Goal: Task Accomplishment & Management: Manage account settings

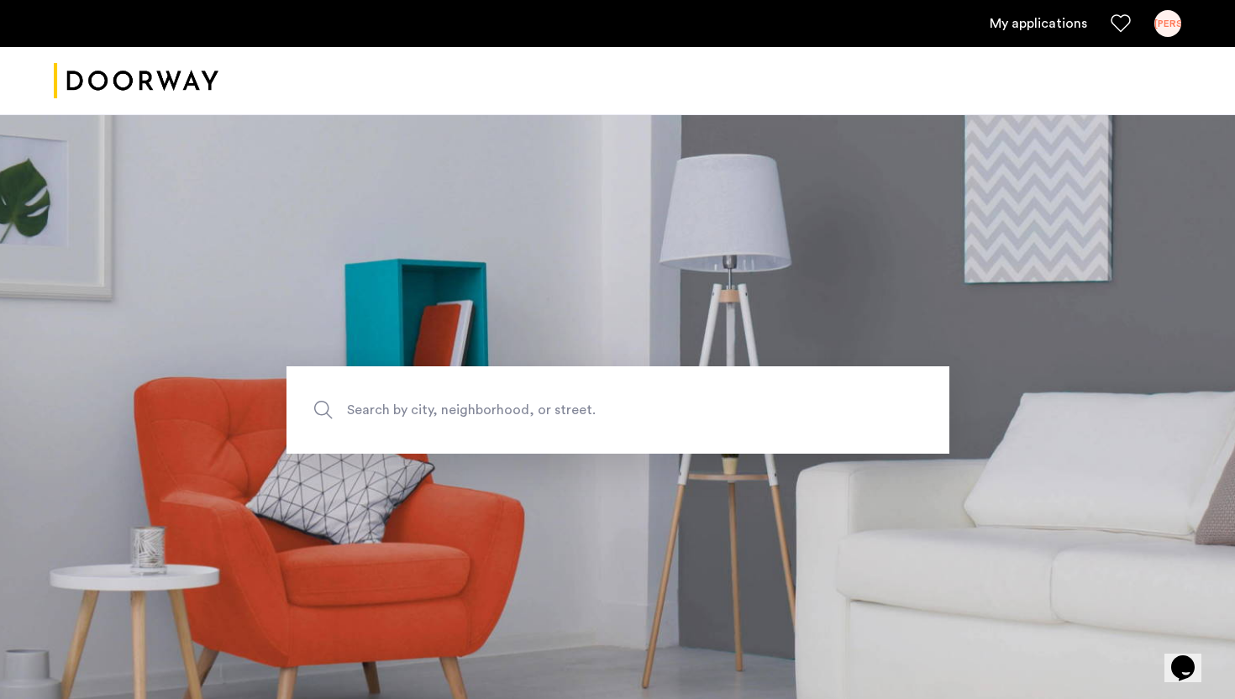
click at [1056, 11] on ul "My applications JO" at bounding box center [618, 23] width 1128 height 27
click at [1048, 35] on ul "My applications JO" at bounding box center [618, 23] width 1128 height 27
click at [1041, 18] on link "My applications" at bounding box center [1038, 23] width 97 height 20
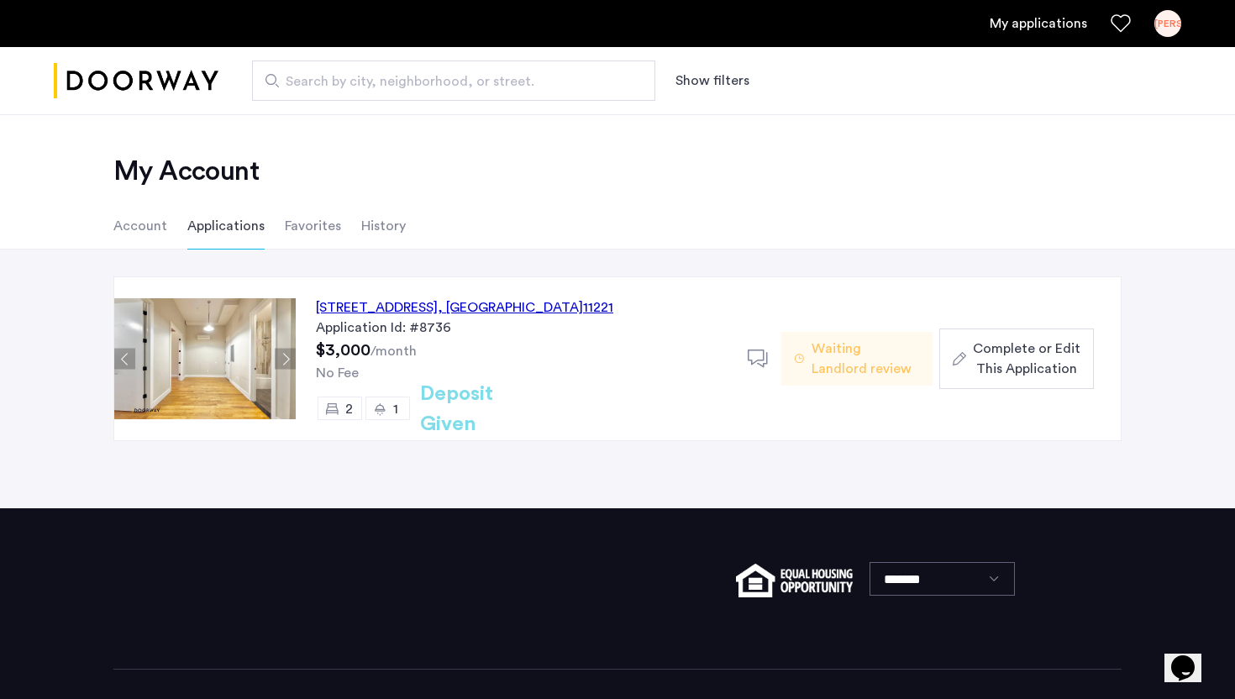
click at [563, 302] on span ", NY" at bounding box center [510, 307] width 145 height 13
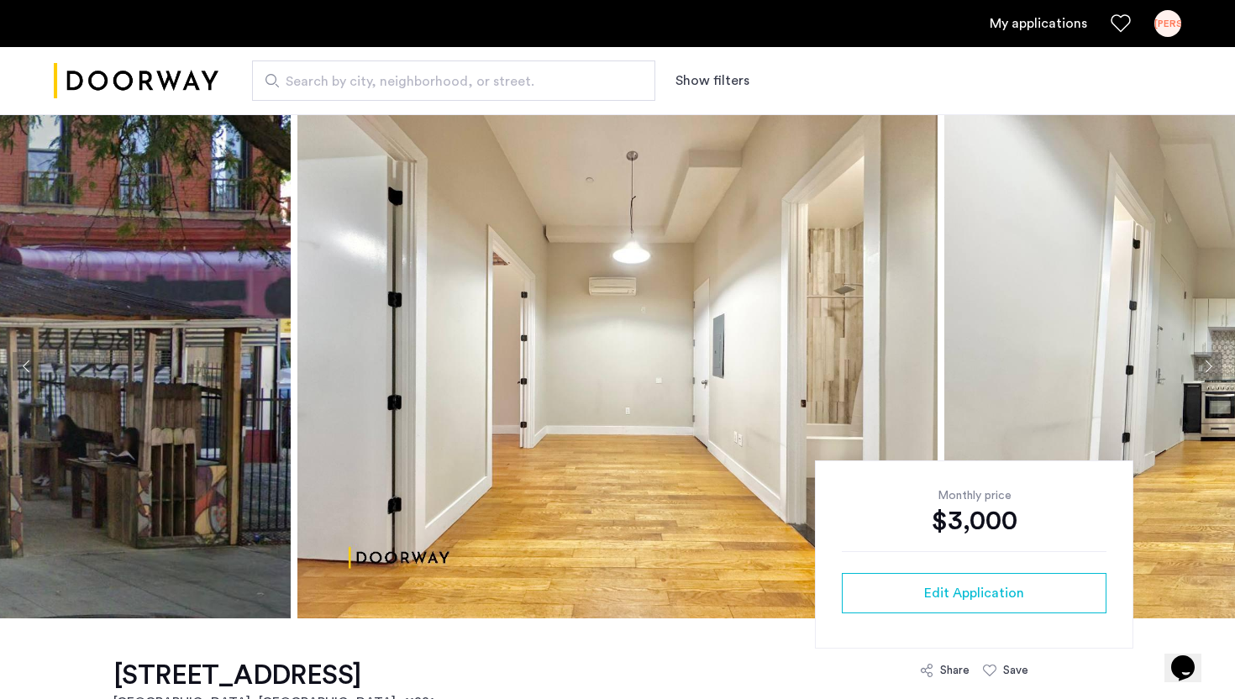
click at [1168, 24] on div "JO" at bounding box center [1167, 23] width 27 height 27
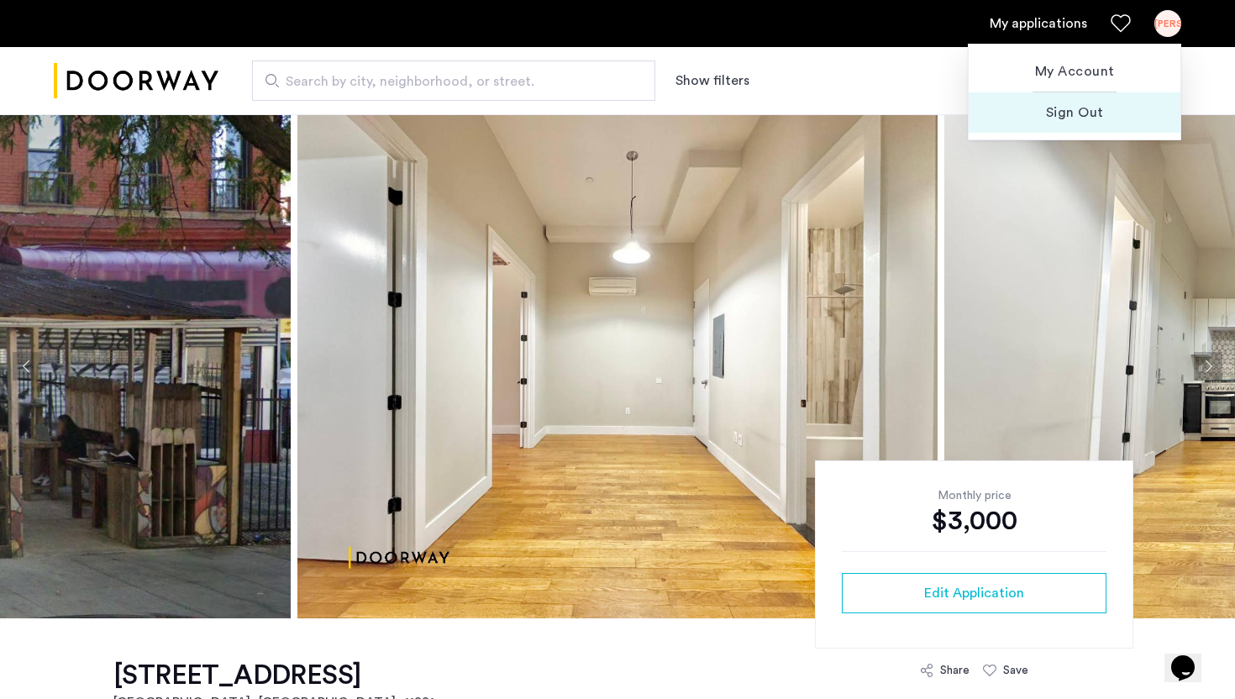
click at [1077, 112] on span "Sign Out" at bounding box center [1074, 113] width 185 height 20
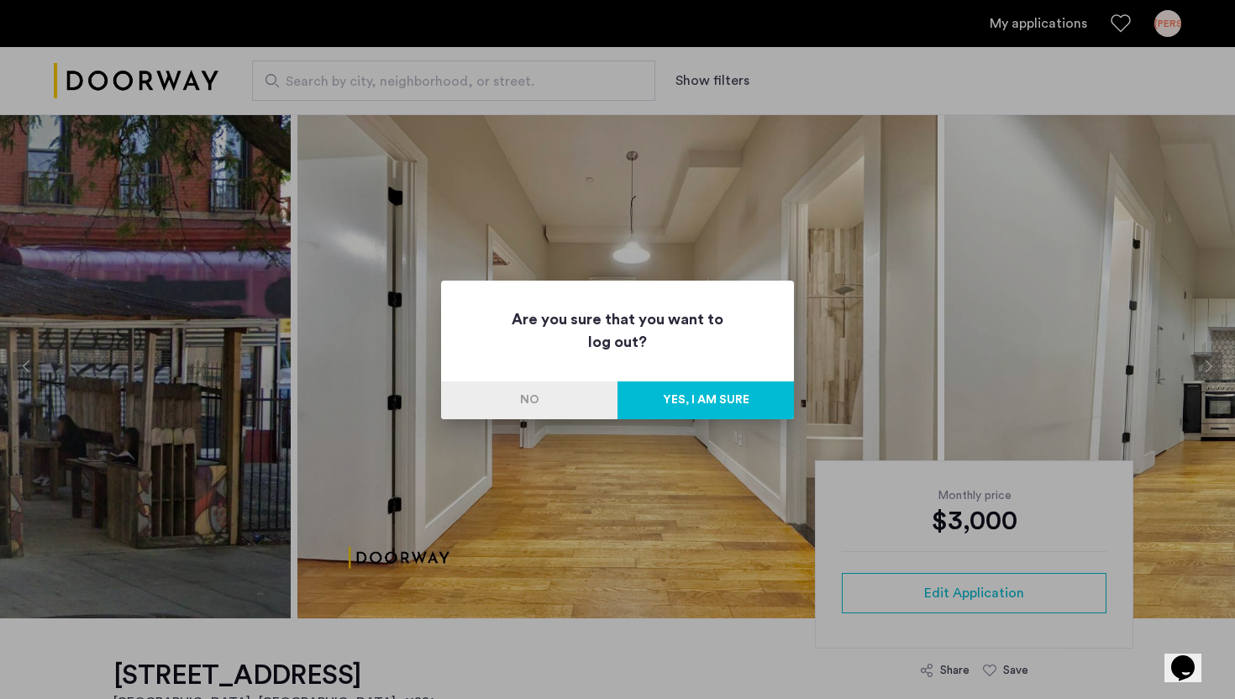
click at [728, 385] on button "Yes, I am sure" at bounding box center [706, 400] width 176 height 38
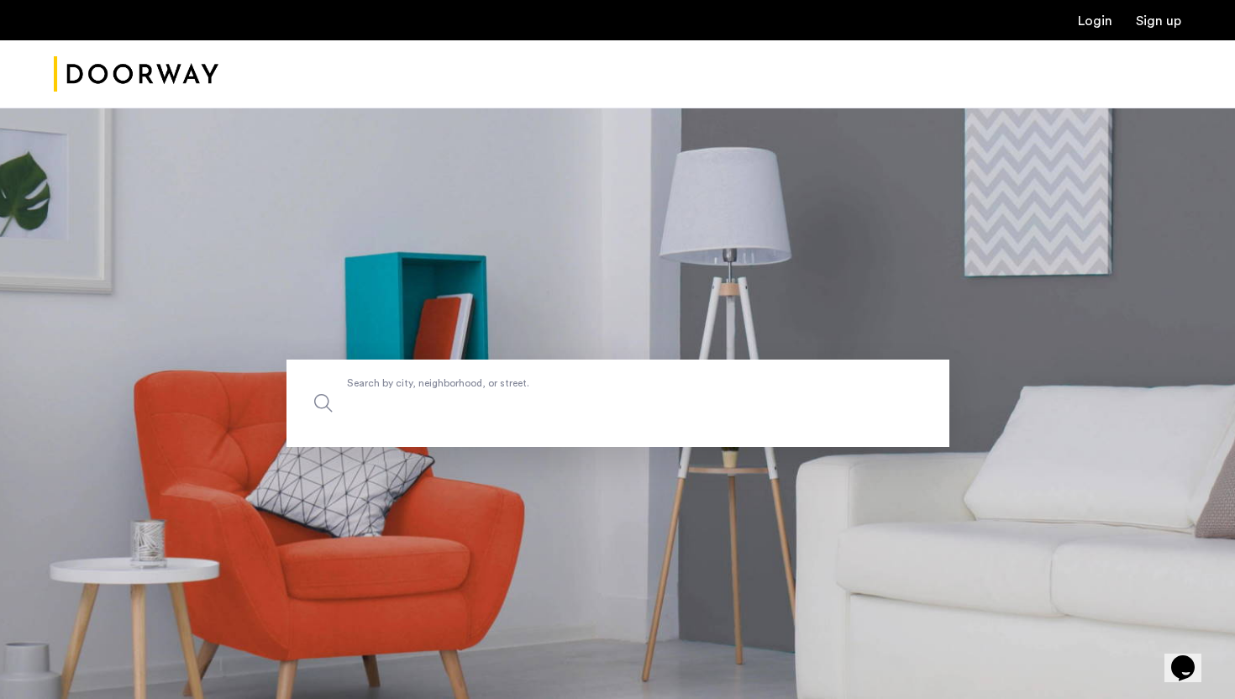
click at [623, 418] on input "Search by city, neighborhood, or street." at bounding box center [618, 403] width 663 height 87
type input "**********"
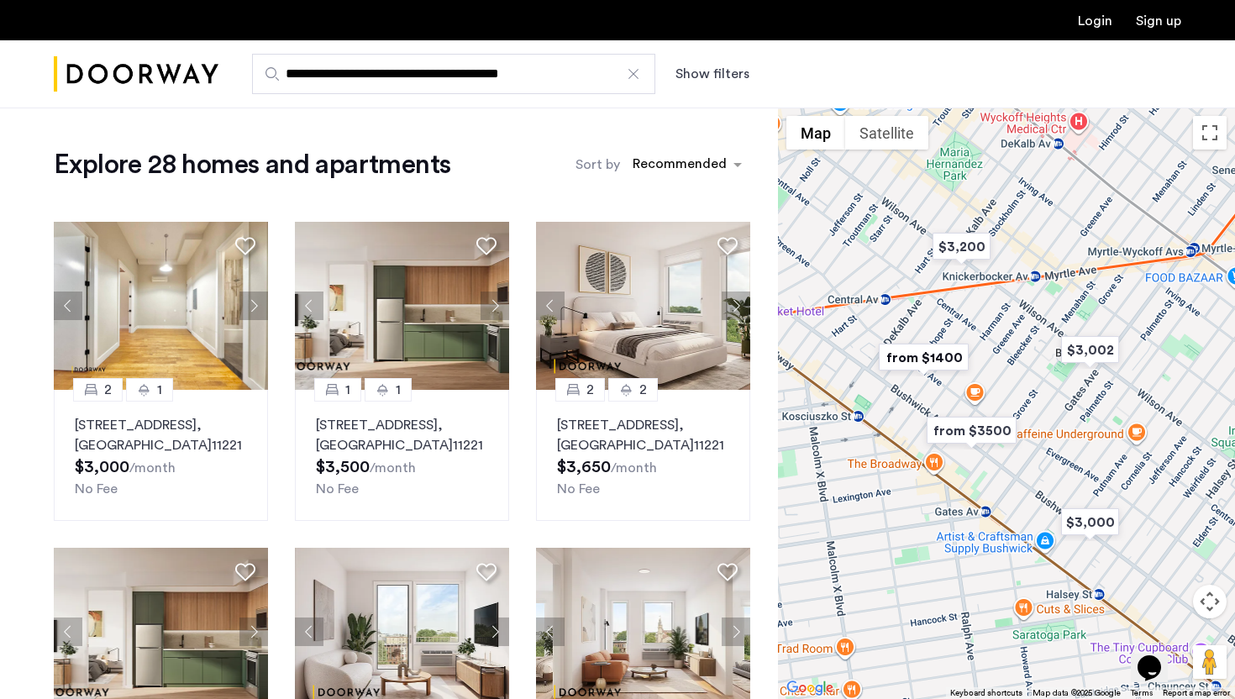
click at [932, 353] on img "from $1400" at bounding box center [923, 358] width 103 height 38
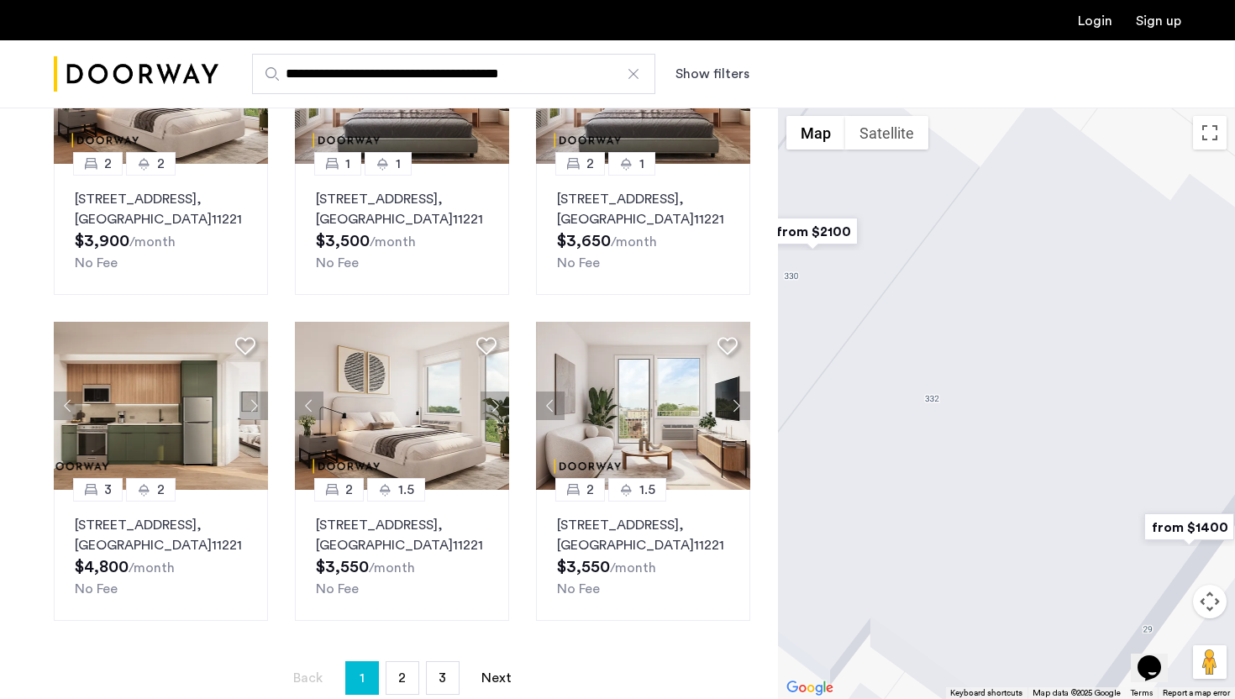
scroll to position [892, 0]
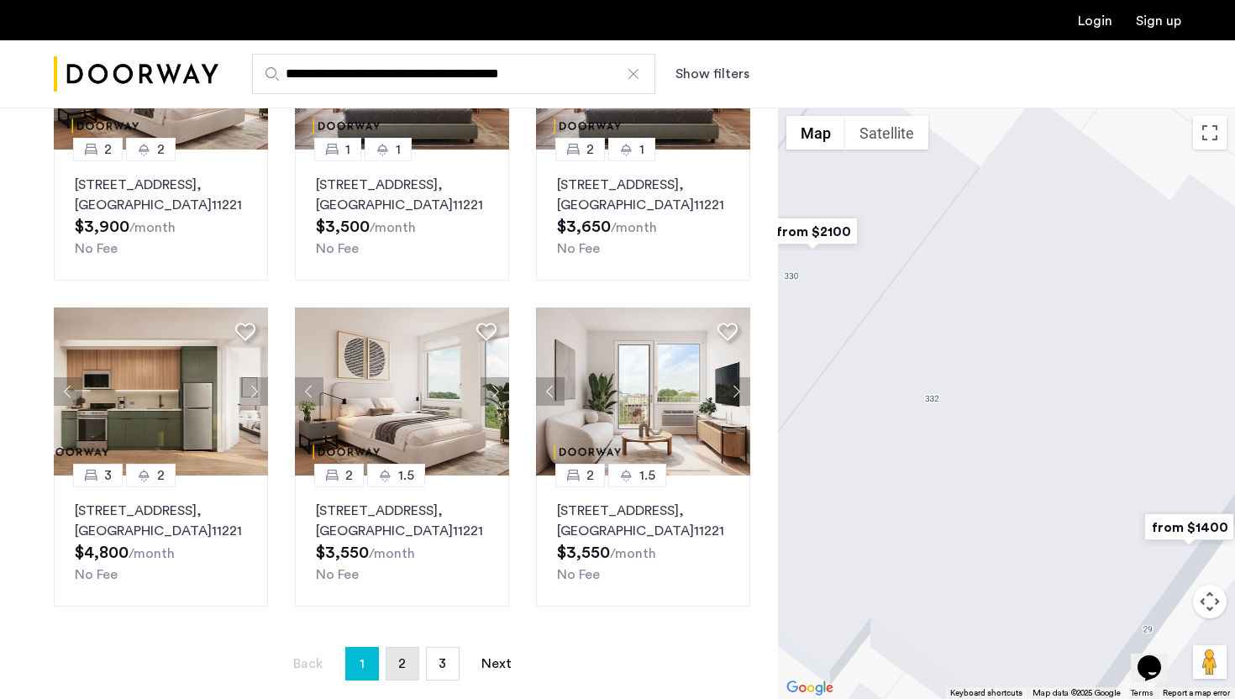
click at [402, 661] on span "2" at bounding box center [402, 663] width 8 height 13
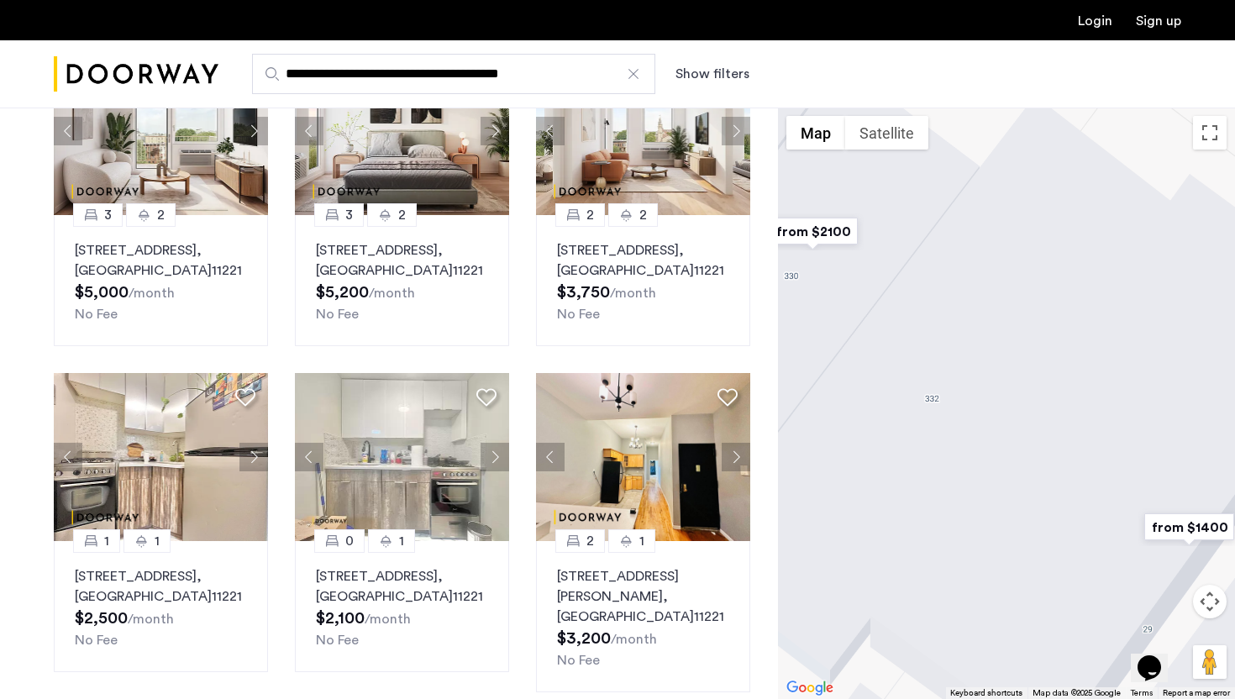
scroll to position [939, 0]
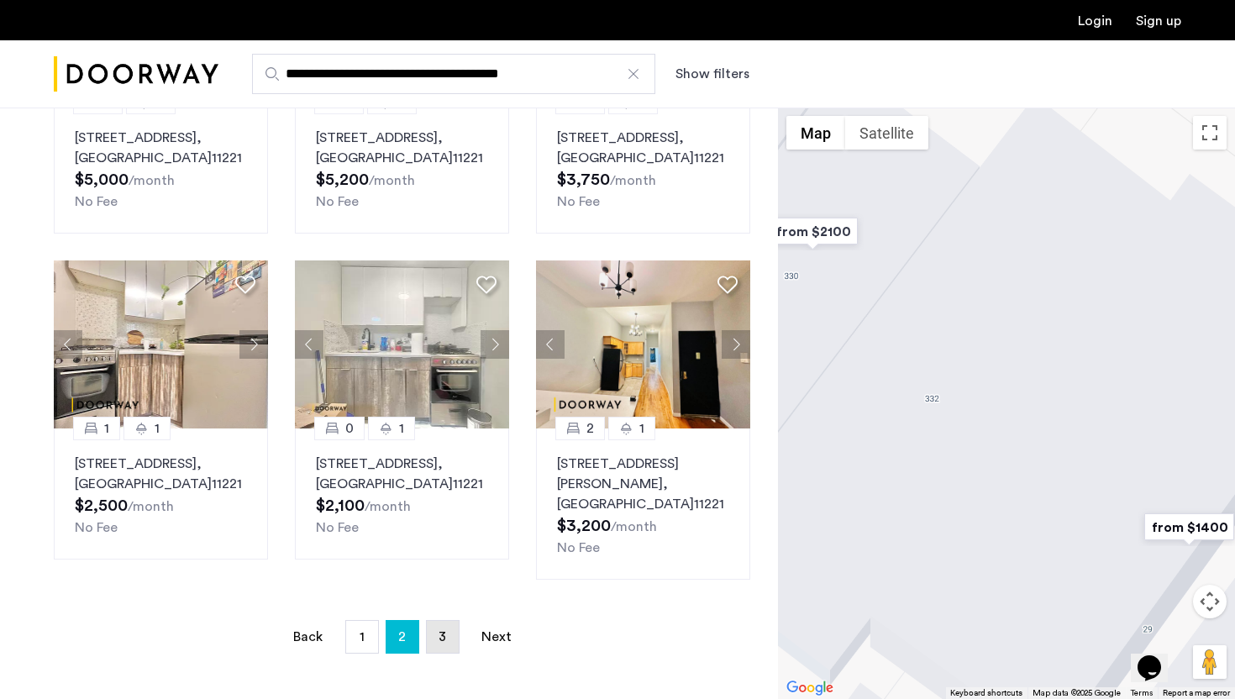
click at [444, 630] on span "3" at bounding box center [443, 636] width 8 height 13
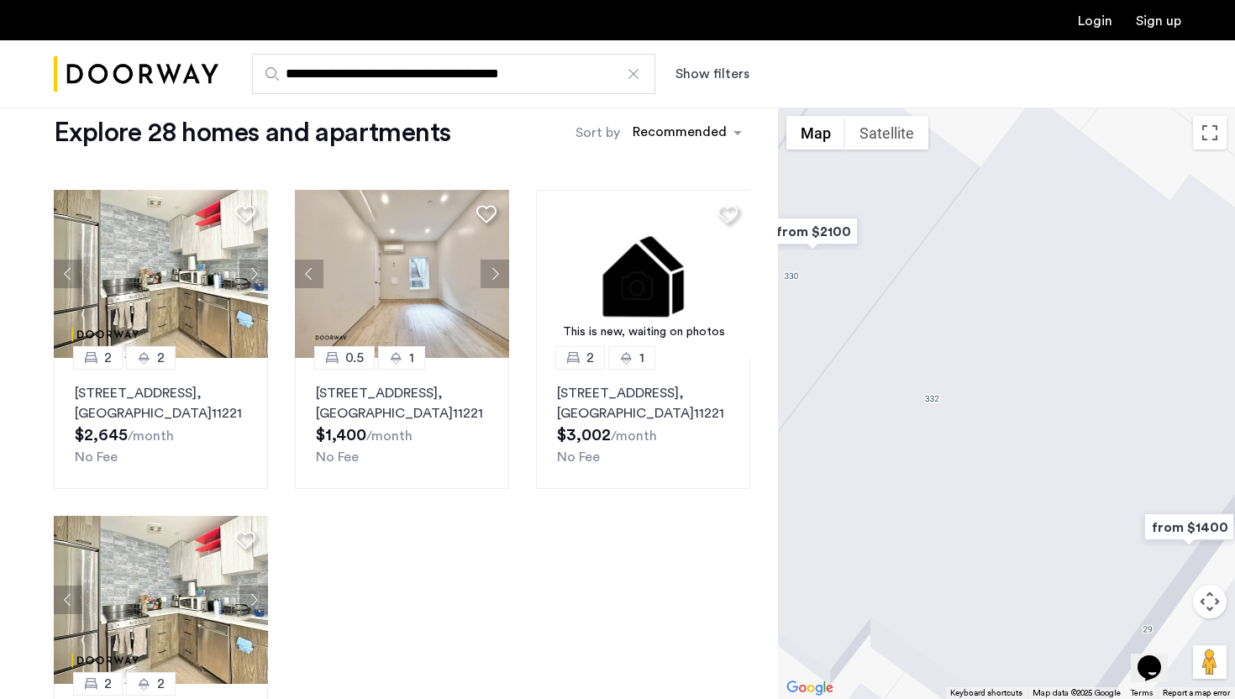
scroll to position [33, 0]
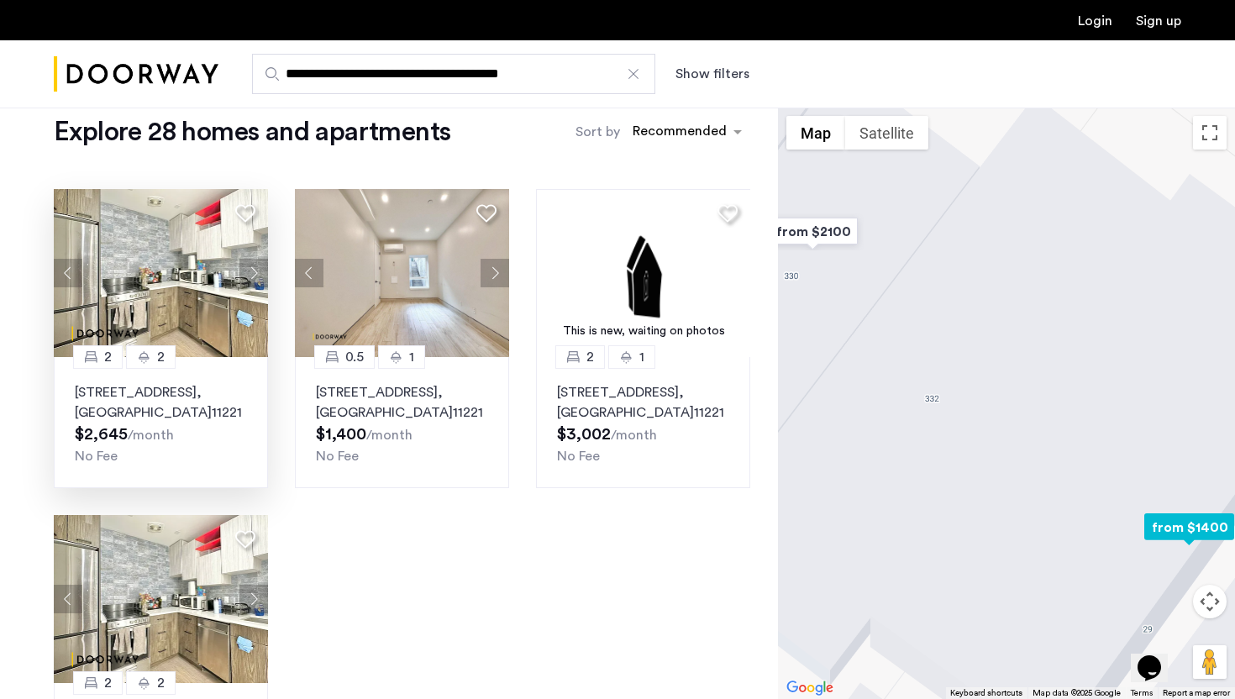
click at [152, 401] on p "334 Evergreen Avenue, Unit 4B, Brooklyn , NY 11221" at bounding box center [161, 402] width 172 height 40
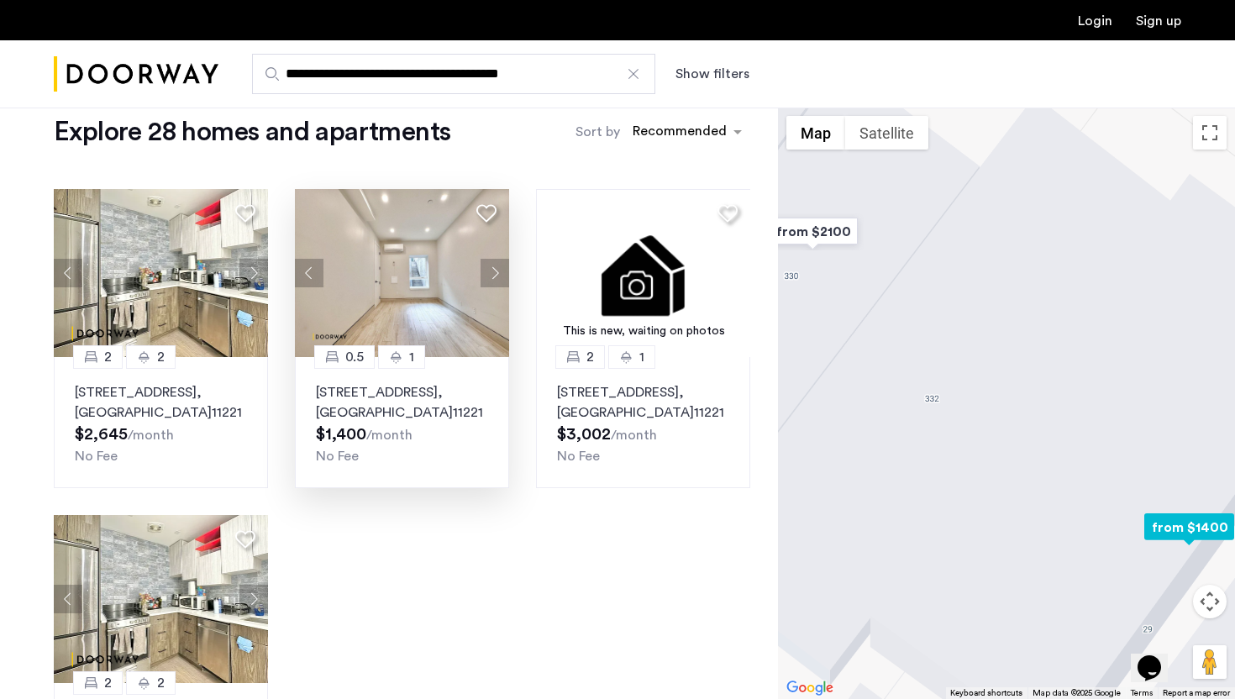
click at [386, 402] on p "334 Evergreen Avenue, Unit 1BBR, Brooklyn , NY 11221" at bounding box center [402, 402] width 172 height 40
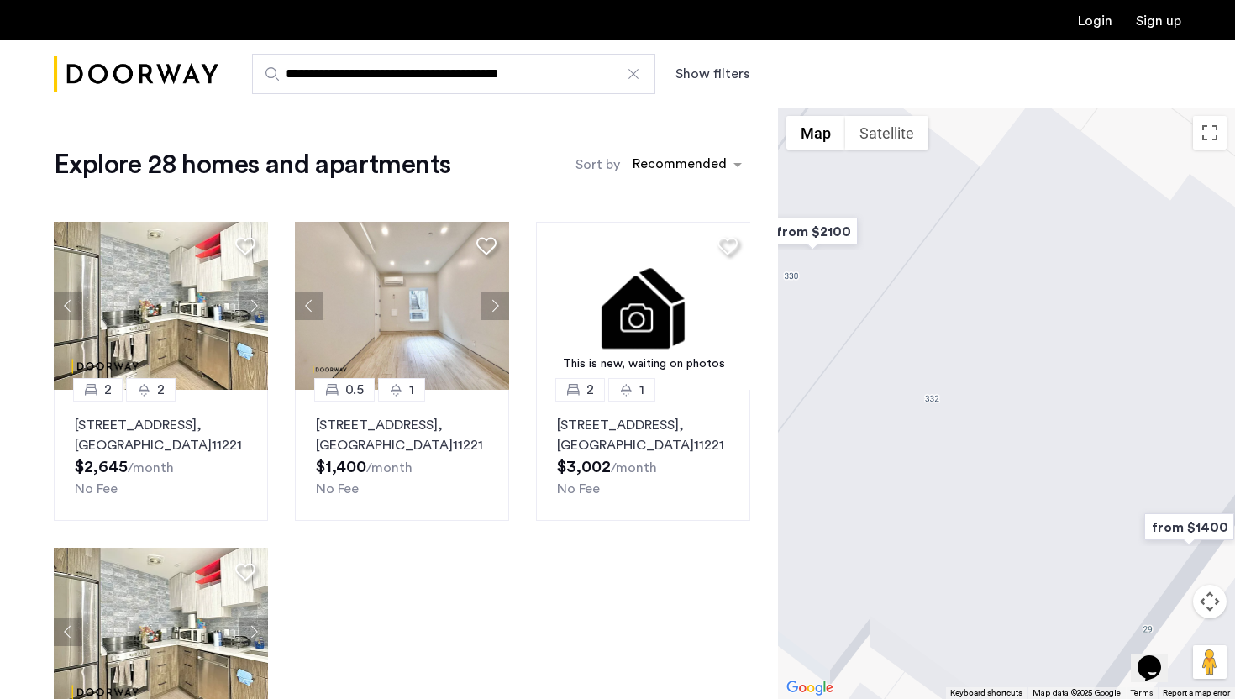
click at [108, 74] on img "Cazamio Logo" at bounding box center [136, 74] width 165 height 63
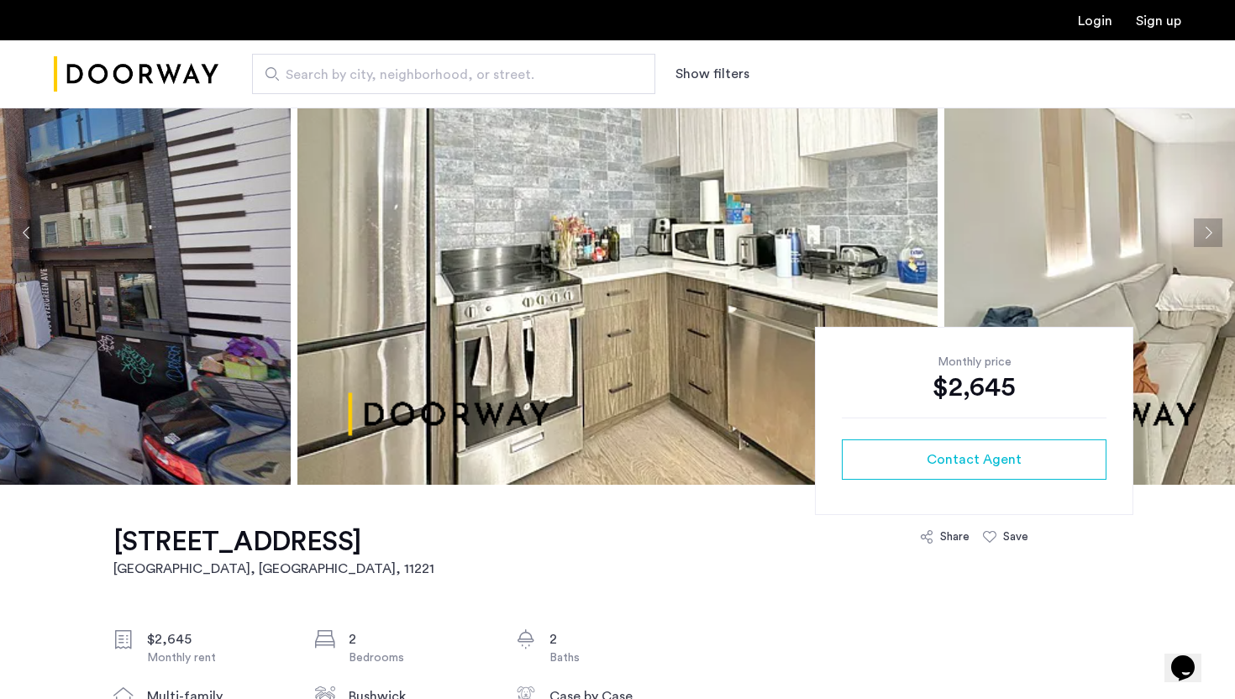
scroll to position [63, 0]
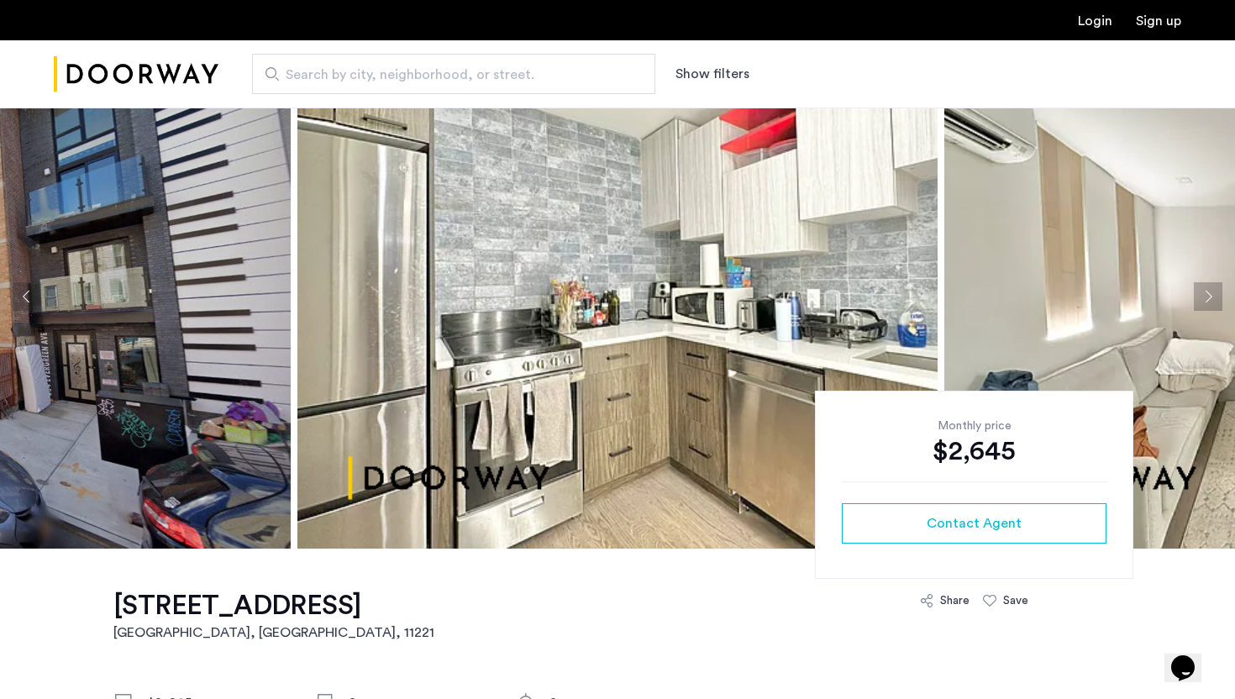
click at [1201, 308] on button "Next apartment" at bounding box center [1208, 296] width 29 height 29
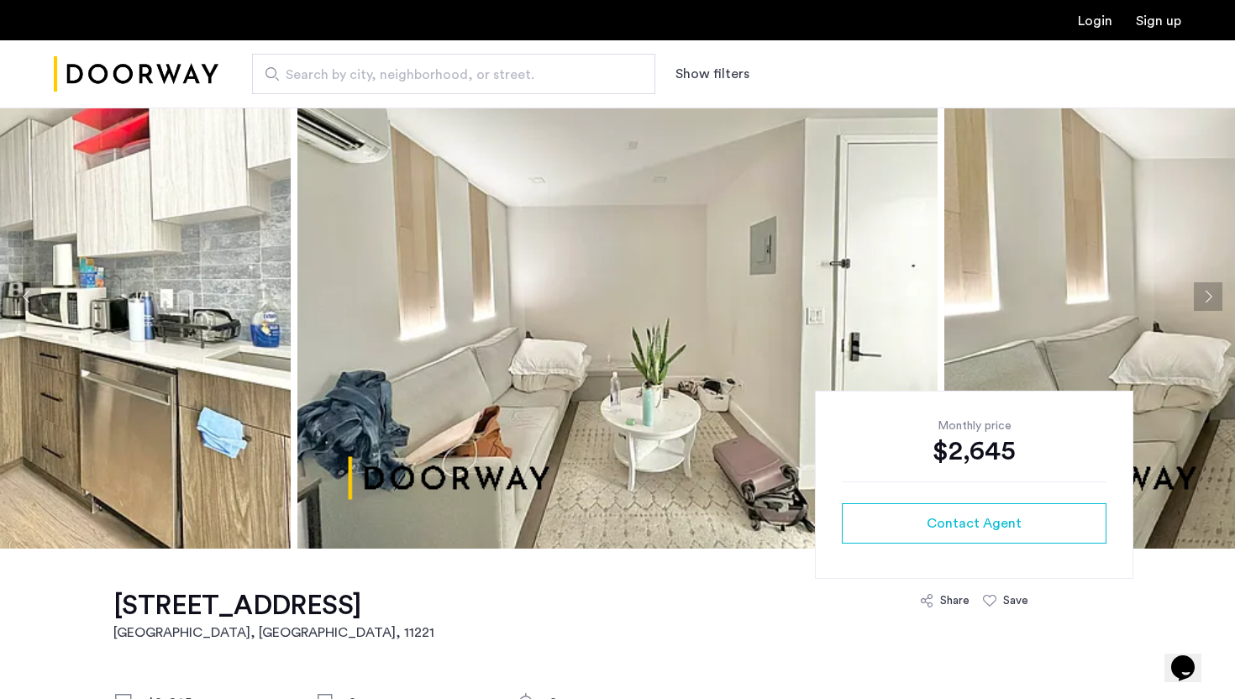
click at [1201, 308] on button "Next apartment" at bounding box center [1208, 296] width 29 height 29
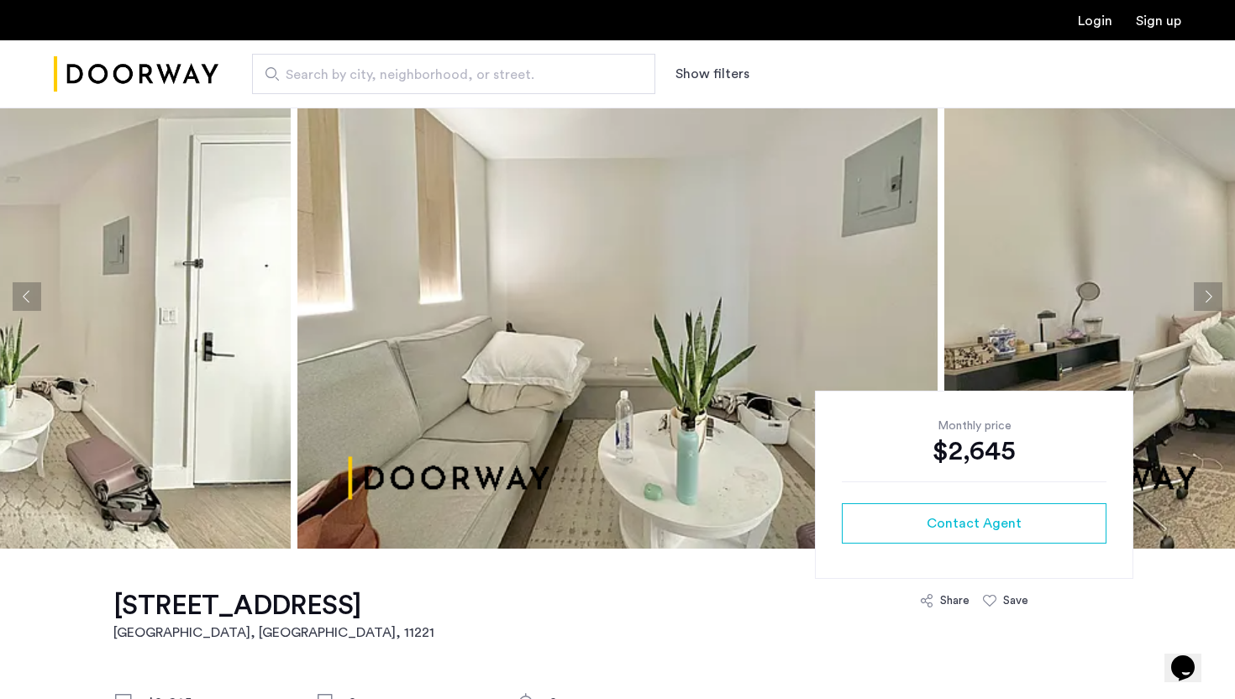
click at [1201, 308] on button "Next apartment" at bounding box center [1208, 296] width 29 height 29
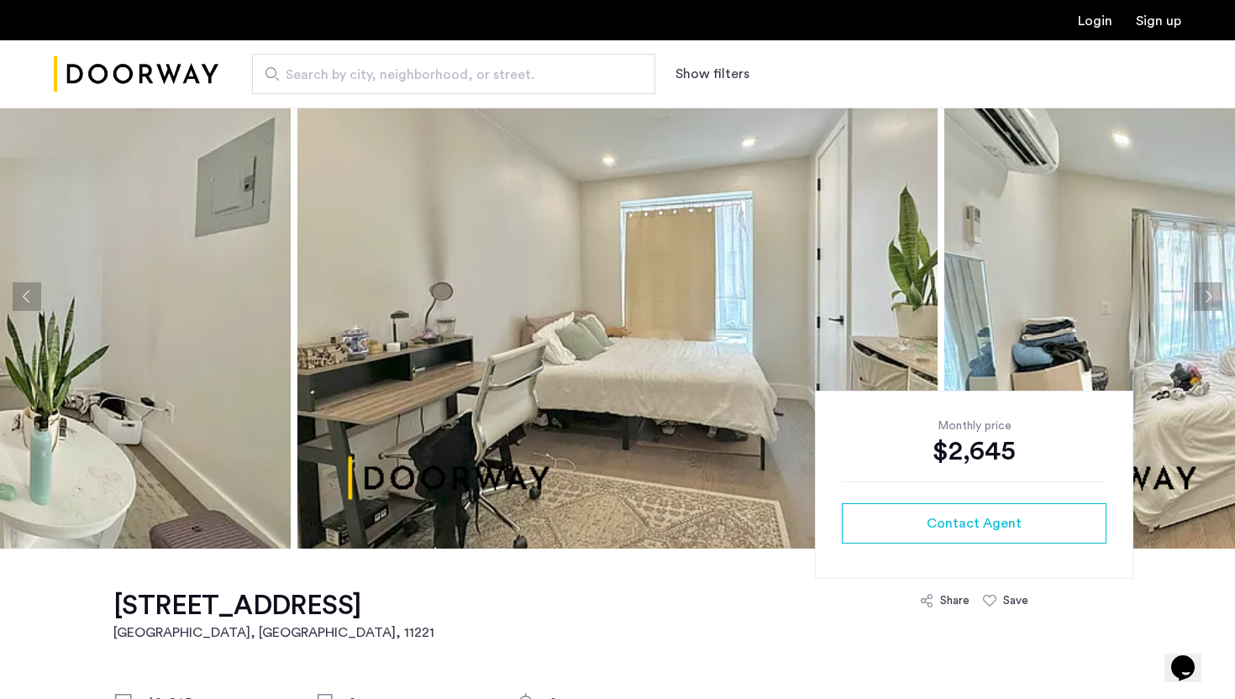
click at [1201, 308] on button "Next apartment" at bounding box center [1208, 296] width 29 height 29
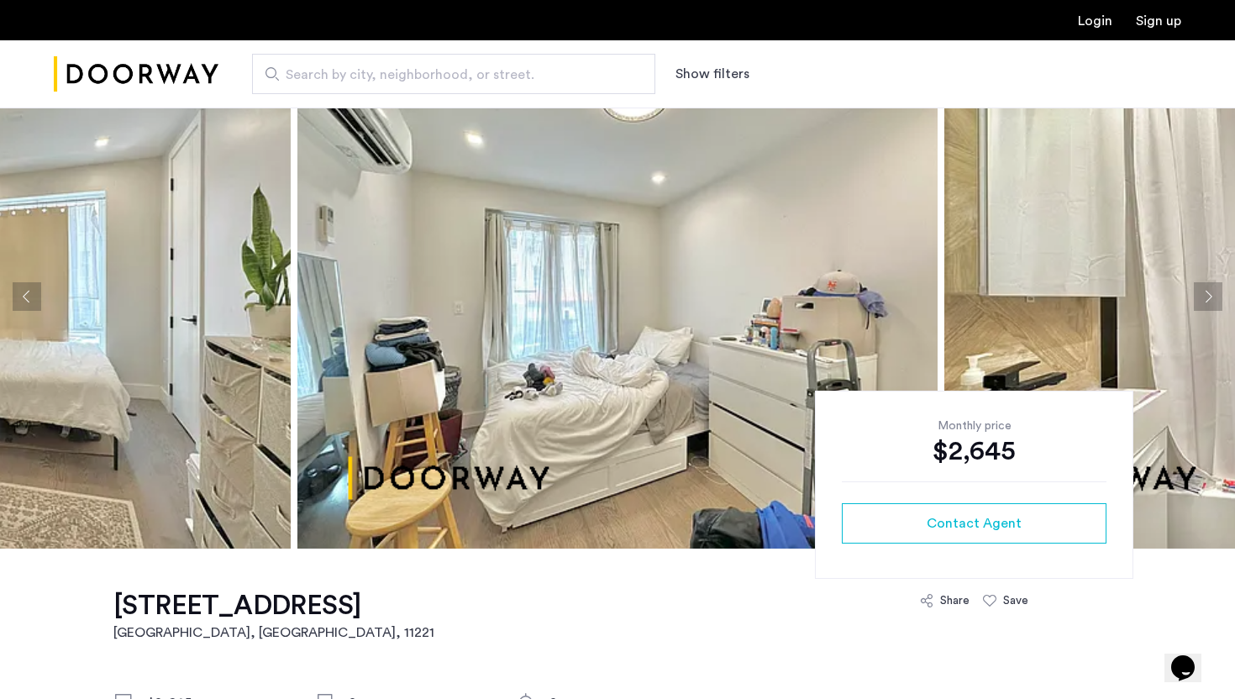
click at [1201, 308] on button "Next apartment" at bounding box center [1208, 296] width 29 height 29
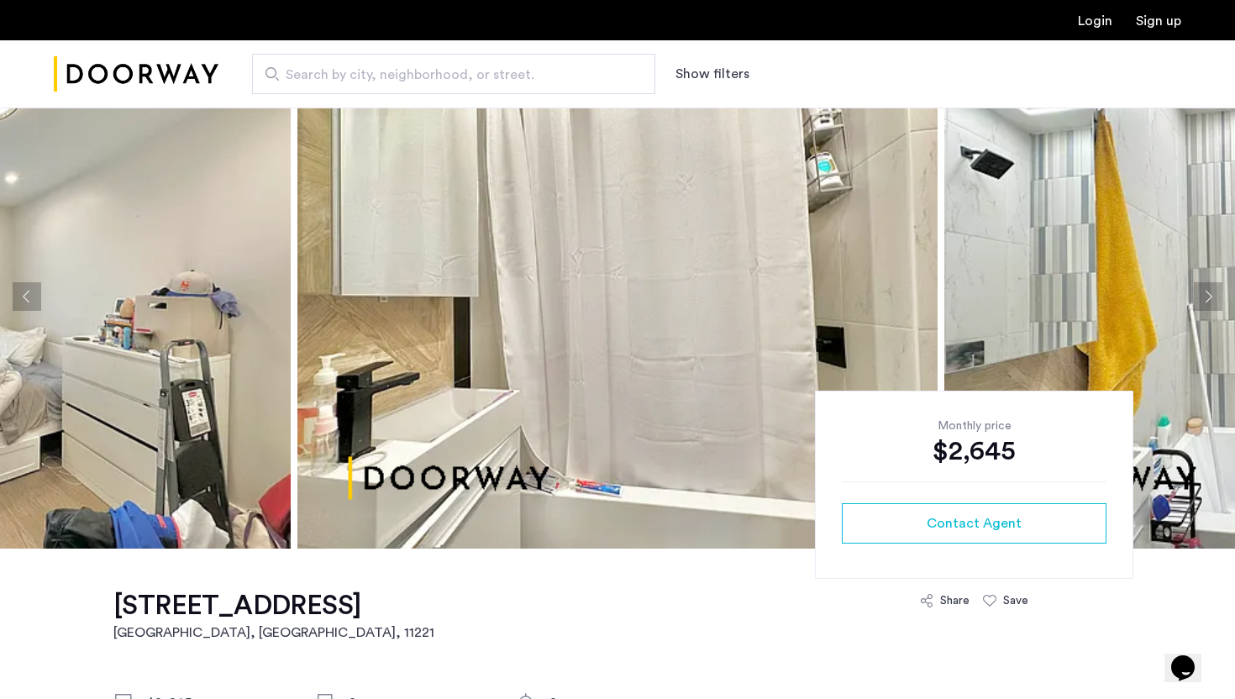
click at [1201, 308] on button "Next apartment" at bounding box center [1208, 296] width 29 height 29
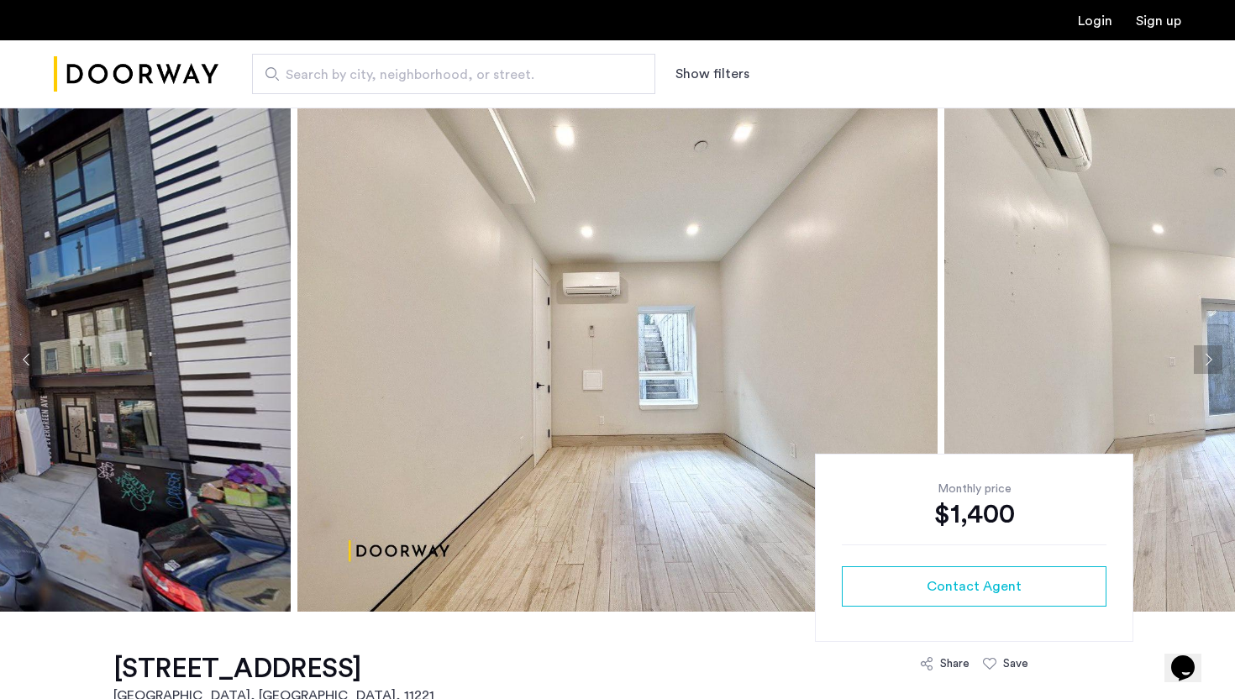
click at [1215, 359] on button "Next apartment" at bounding box center [1208, 359] width 29 height 29
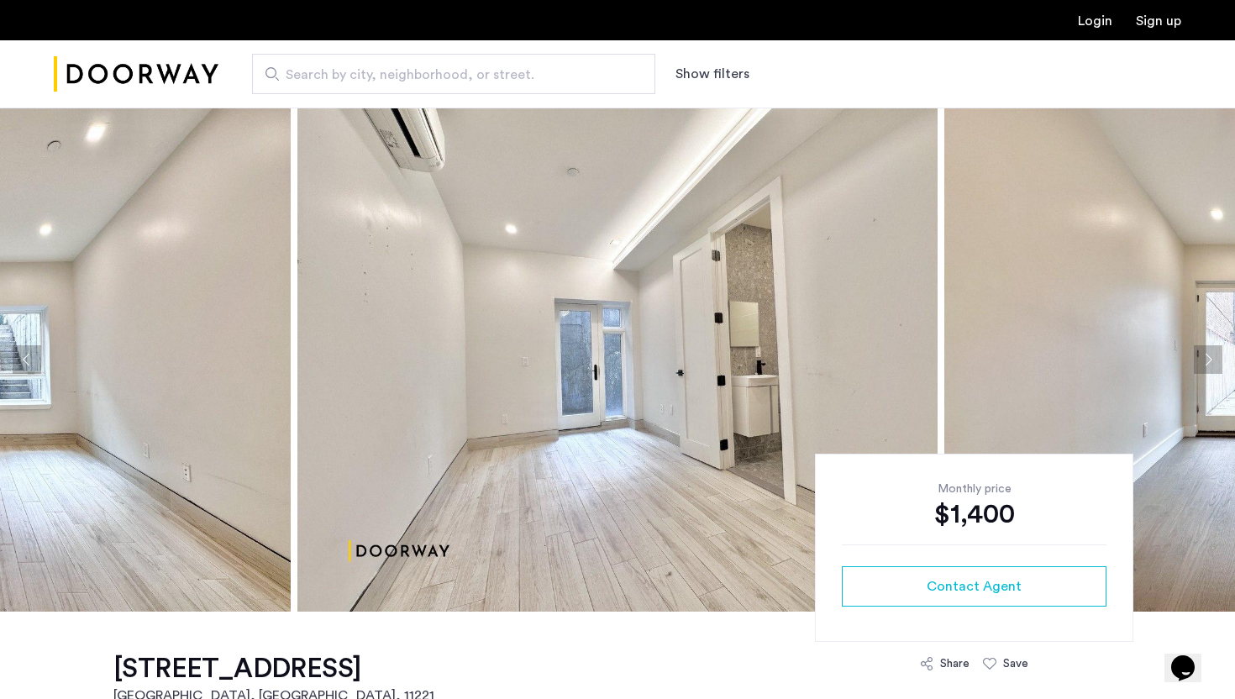
click at [1215, 359] on button "Next apartment" at bounding box center [1208, 359] width 29 height 29
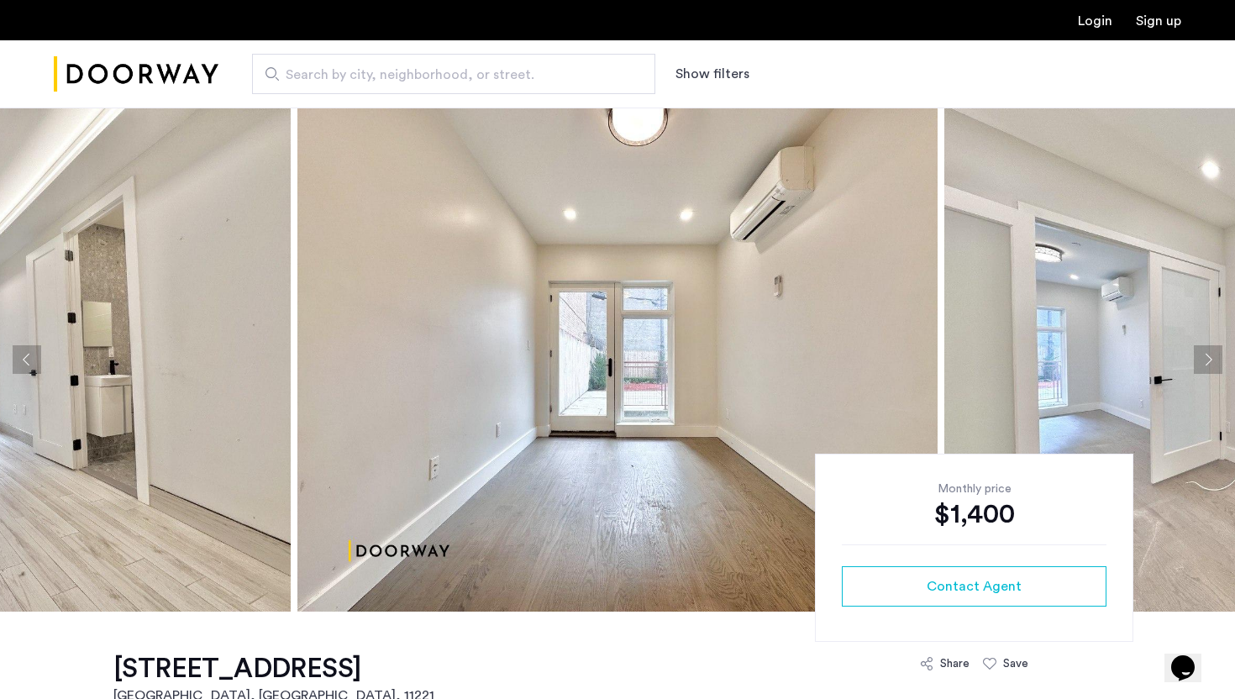
click at [1216, 359] on button "Next apartment" at bounding box center [1208, 359] width 29 height 29
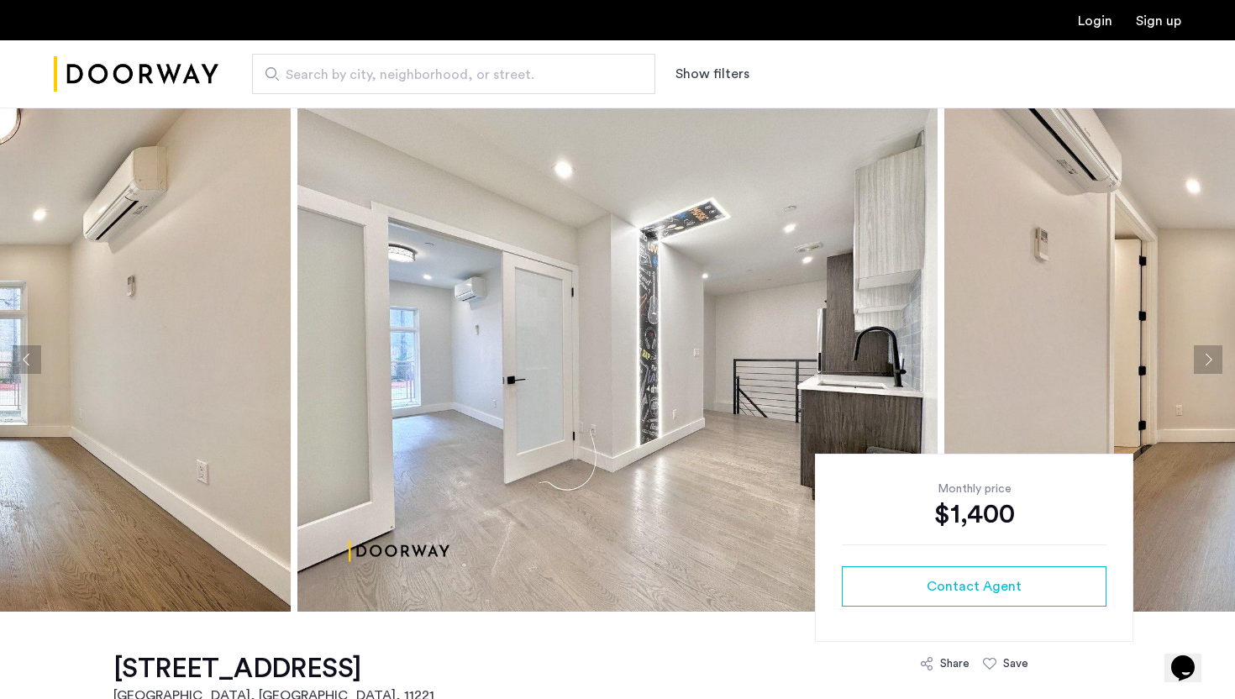
click at [1216, 359] on button "Next apartment" at bounding box center [1208, 359] width 29 height 29
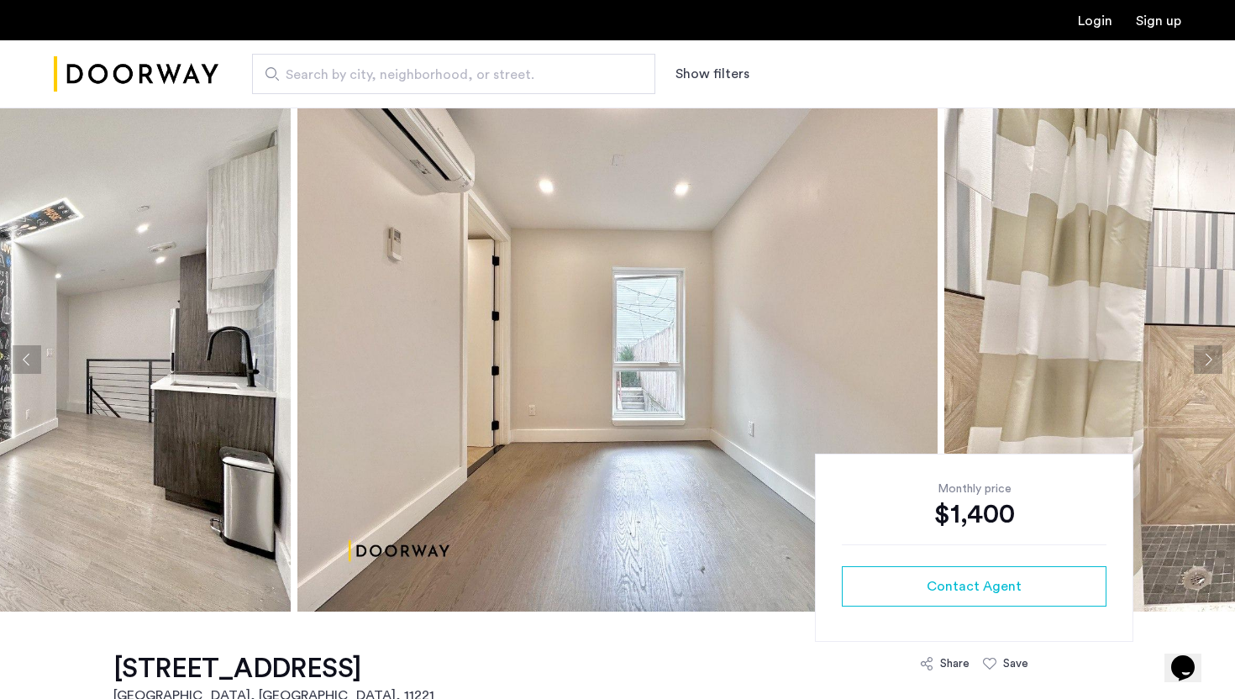
click at [1216, 359] on button "Next apartment" at bounding box center [1208, 359] width 29 height 29
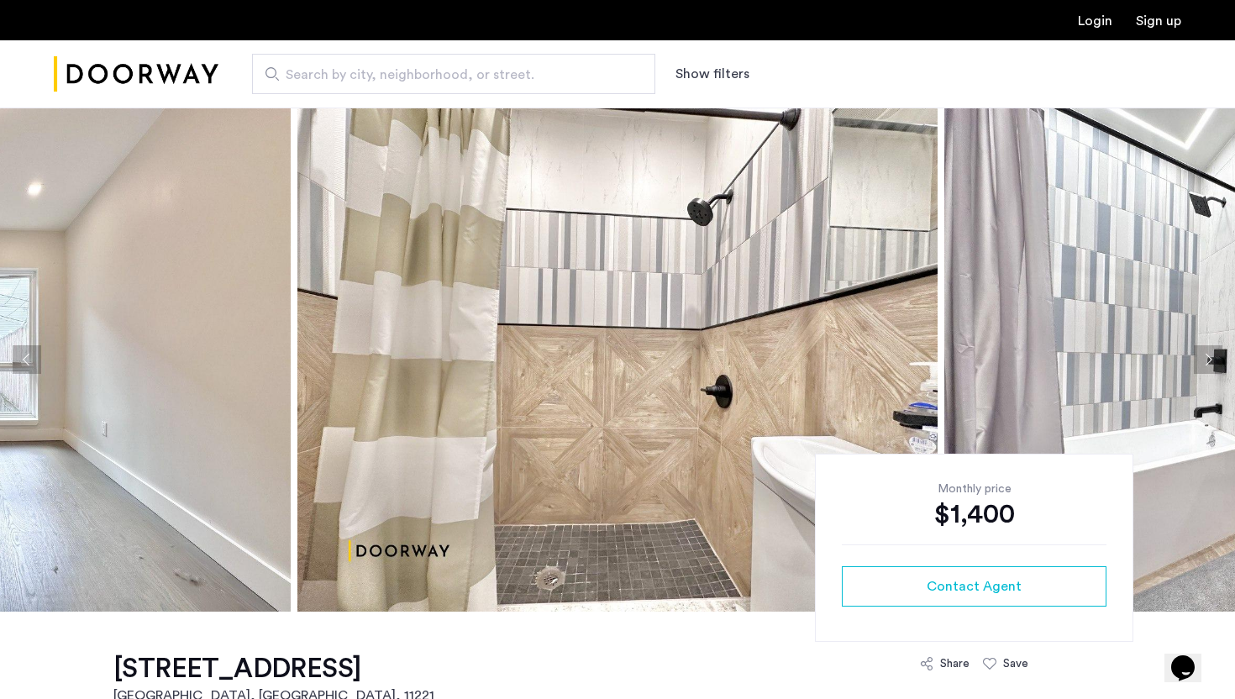
click at [1216, 359] on button "Next apartment" at bounding box center [1208, 359] width 29 height 29
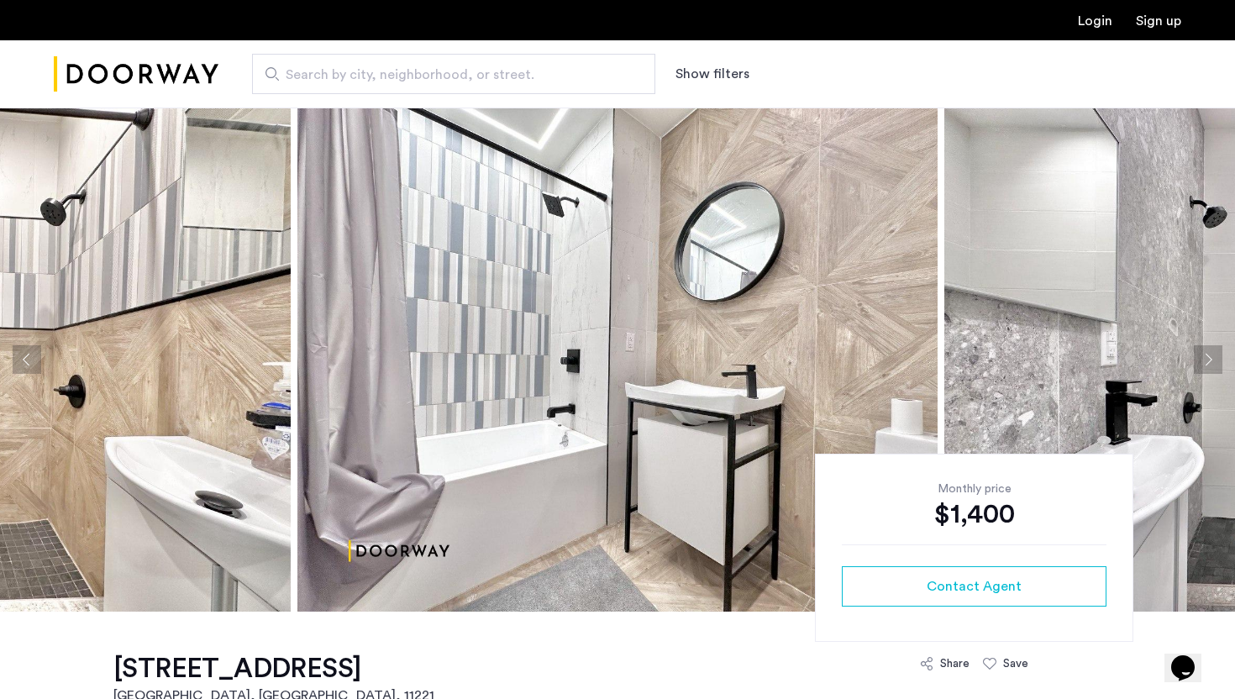
click at [1216, 358] on button "Next apartment" at bounding box center [1208, 359] width 29 height 29
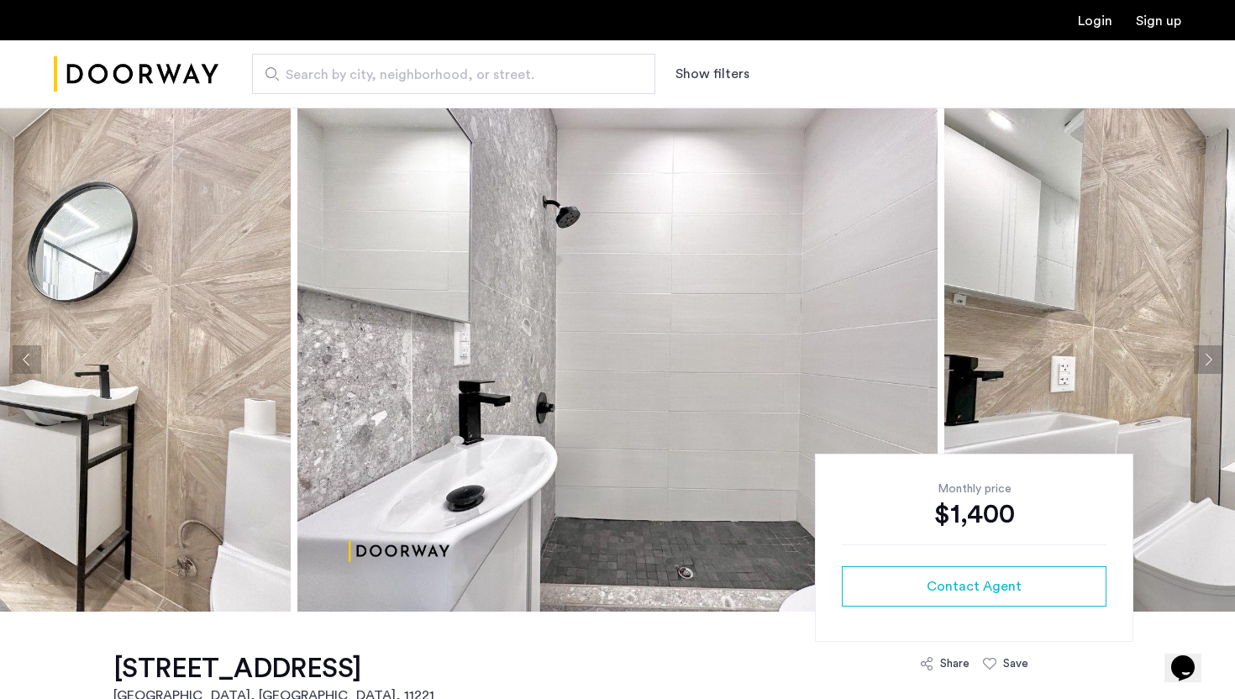
click at [1216, 358] on button "Next apartment" at bounding box center [1208, 359] width 29 height 29
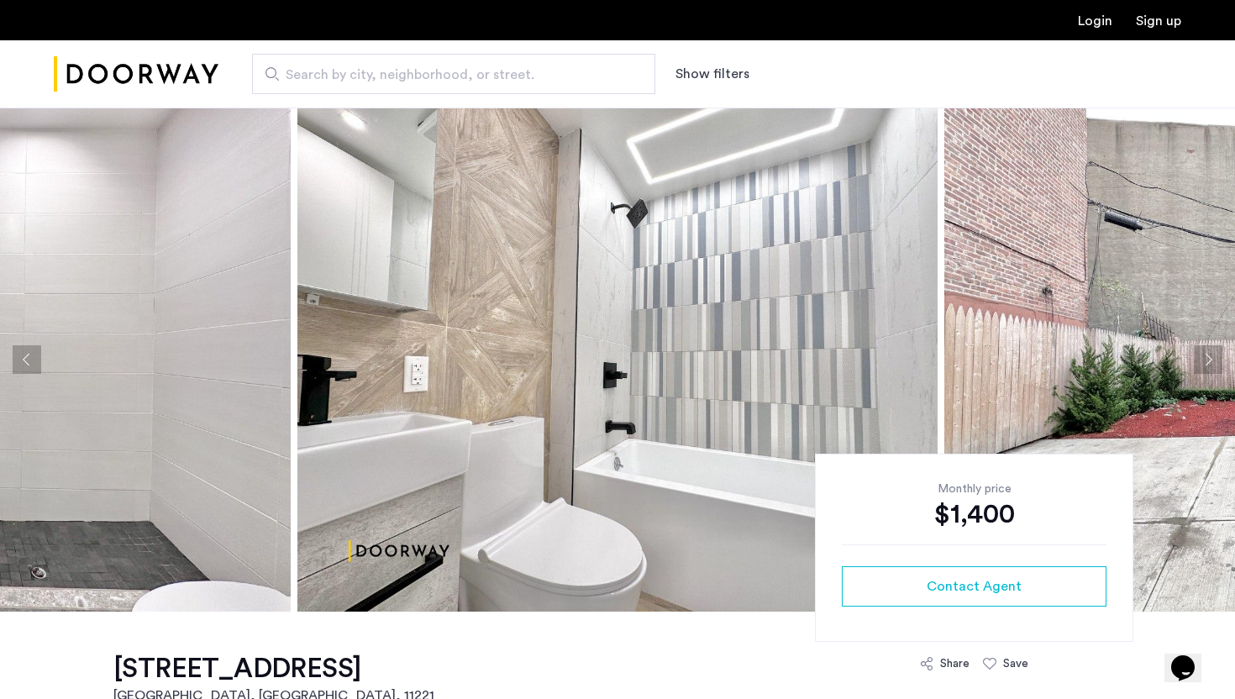
click at [1216, 358] on button "Next apartment" at bounding box center [1208, 359] width 29 height 29
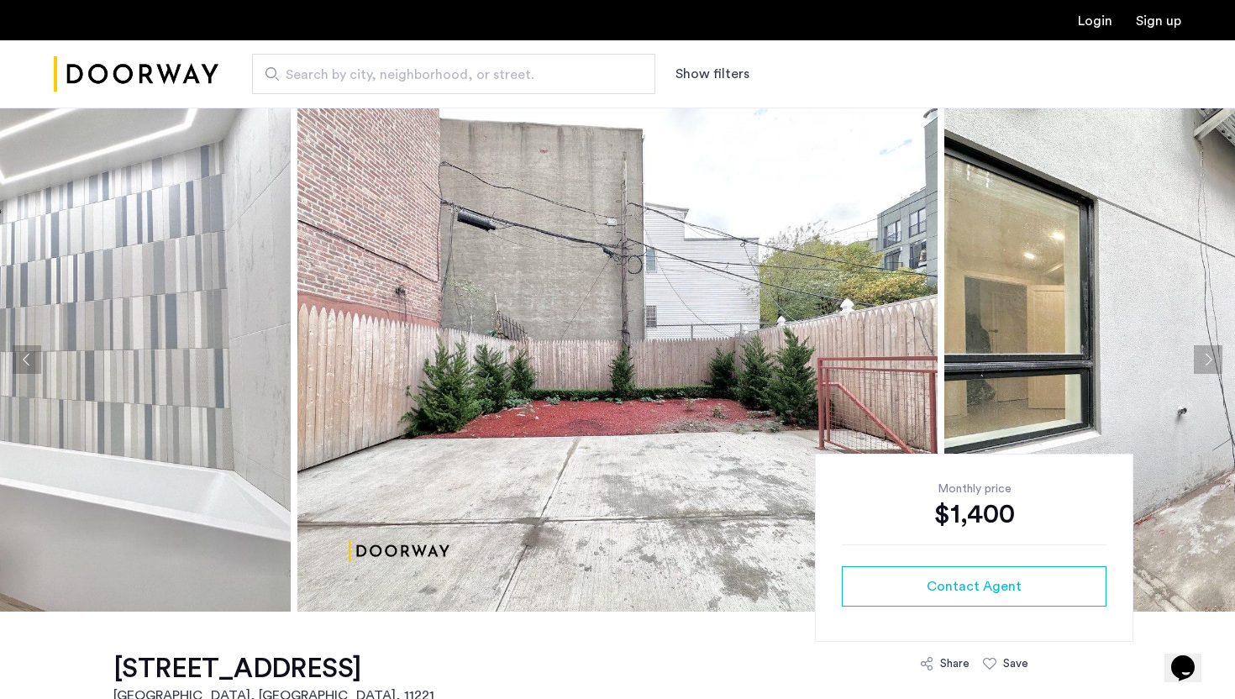
click at [1216, 358] on button "Next apartment" at bounding box center [1208, 359] width 29 height 29
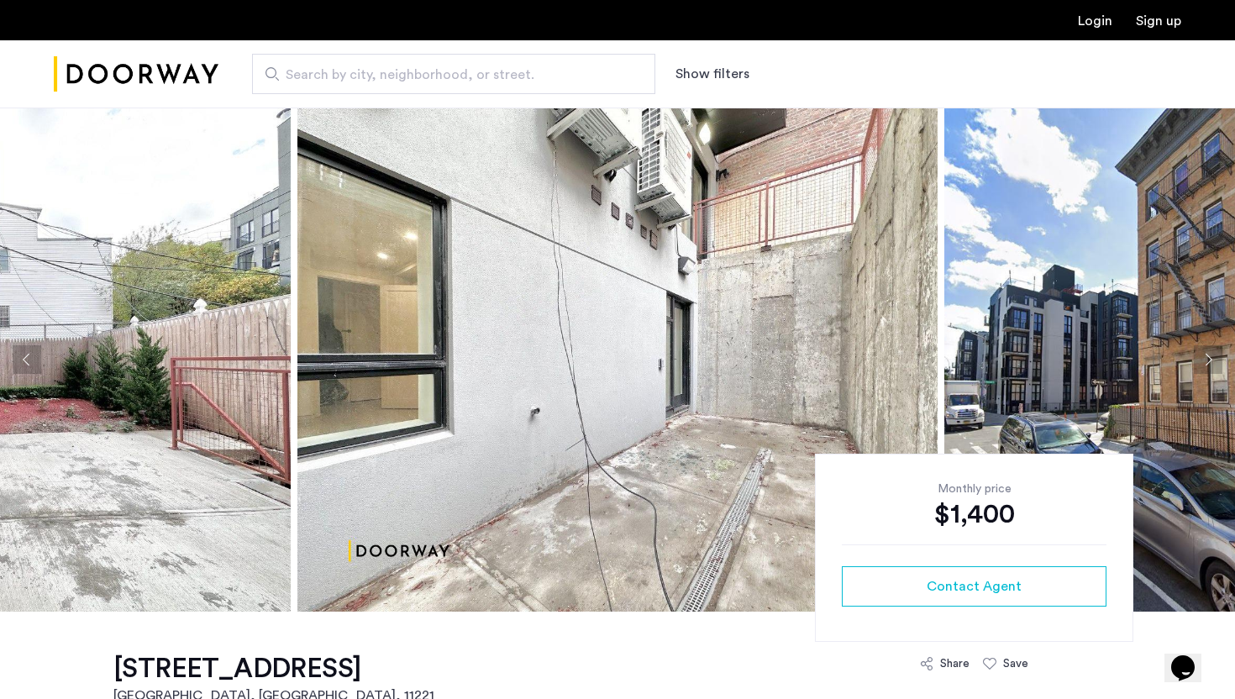
click at [1216, 358] on button "Next apartment" at bounding box center [1208, 359] width 29 height 29
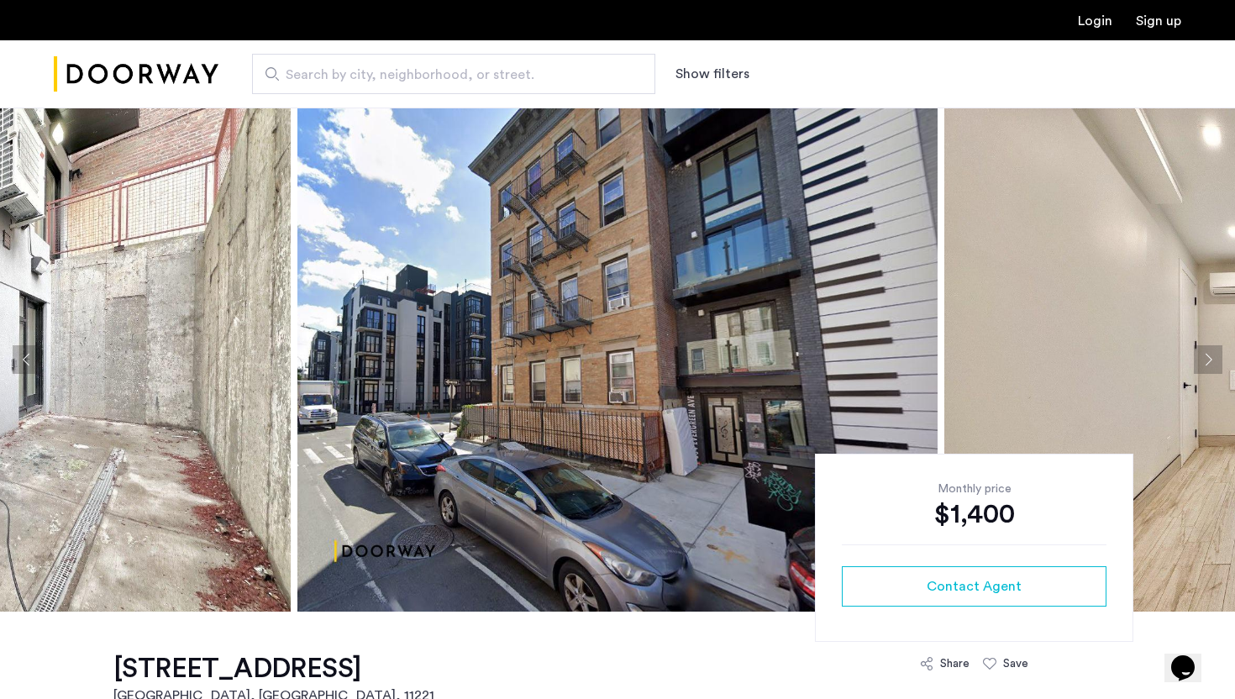
click at [1215, 356] on button "Next apartment" at bounding box center [1208, 359] width 29 height 29
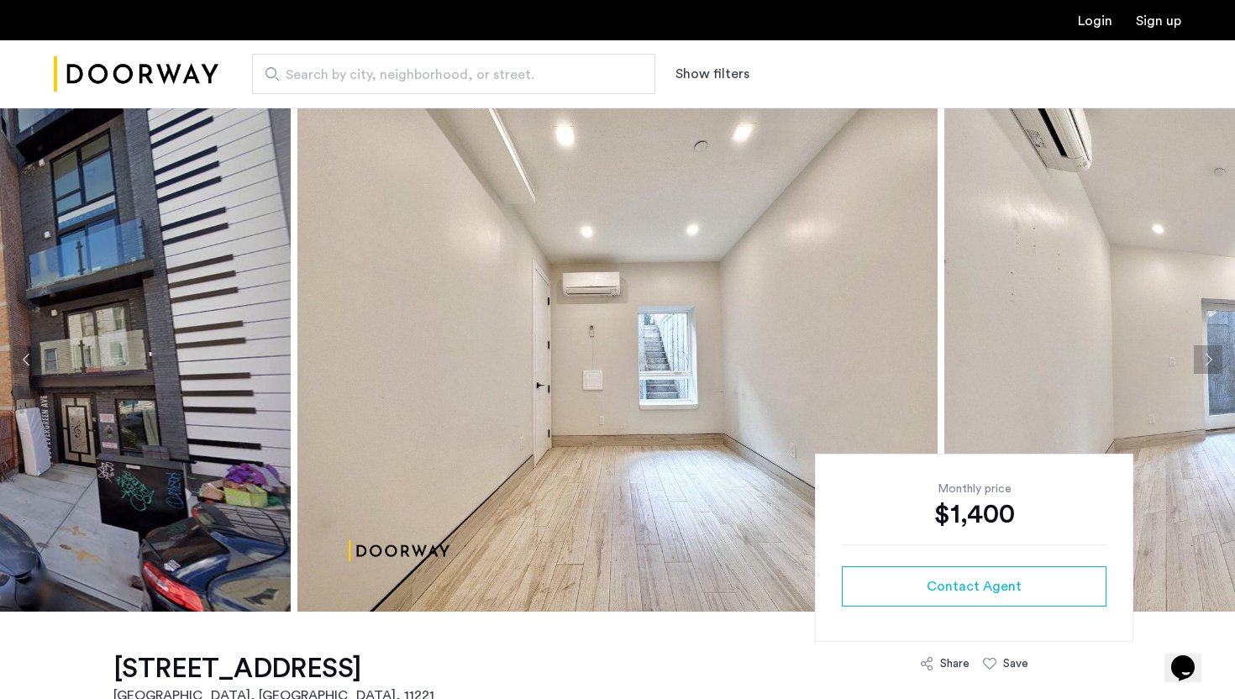
click at [1215, 356] on button "Next apartment" at bounding box center [1208, 359] width 29 height 29
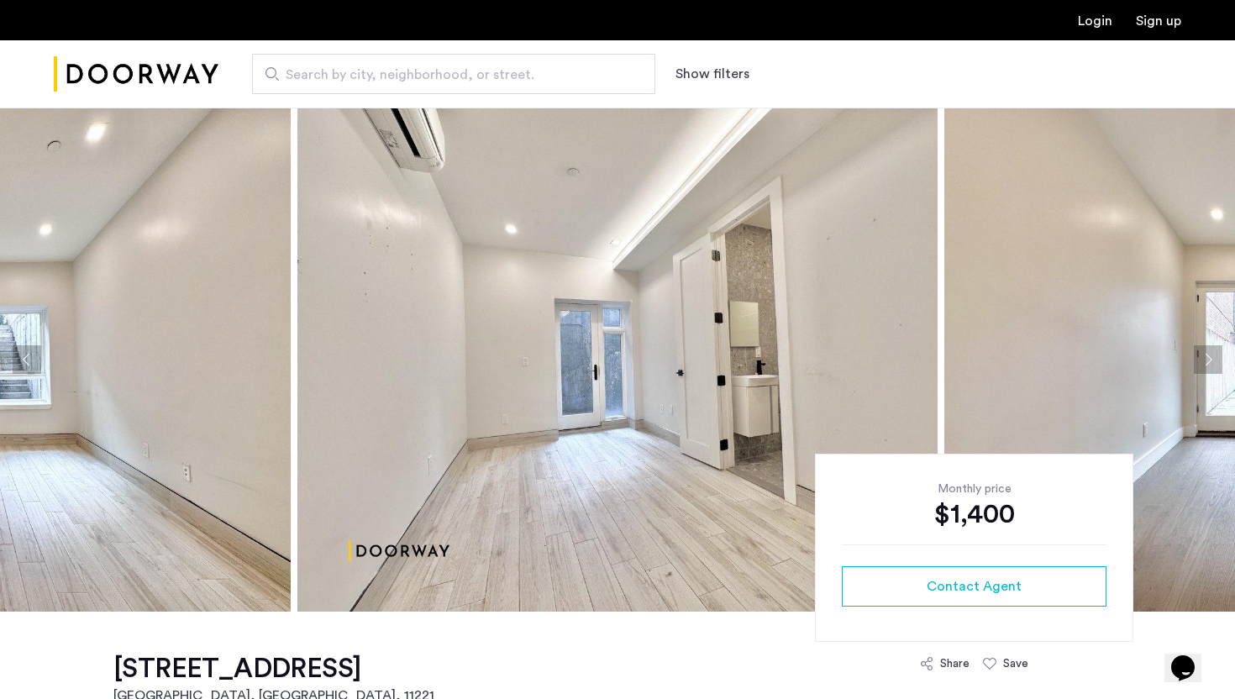
click at [1215, 356] on button "Next apartment" at bounding box center [1208, 359] width 29 height 29
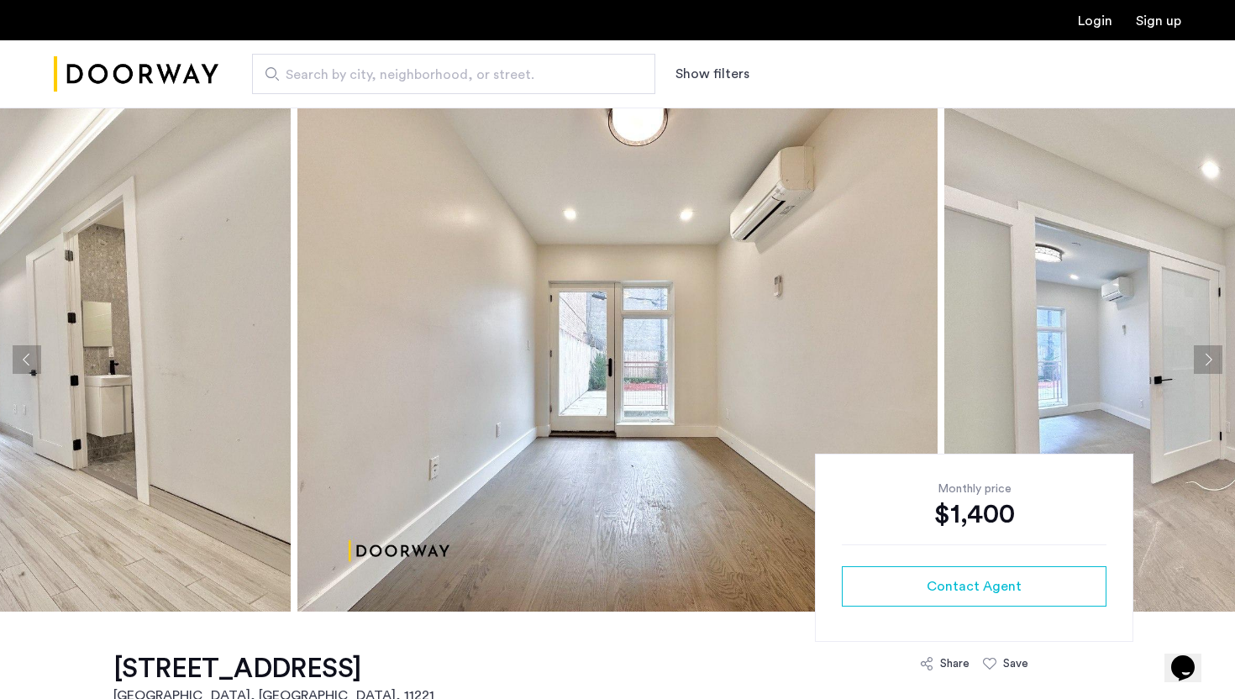
click at [1215, 356] on button "Next apartment" at bounding box center [1208, 359] width 29 height 29
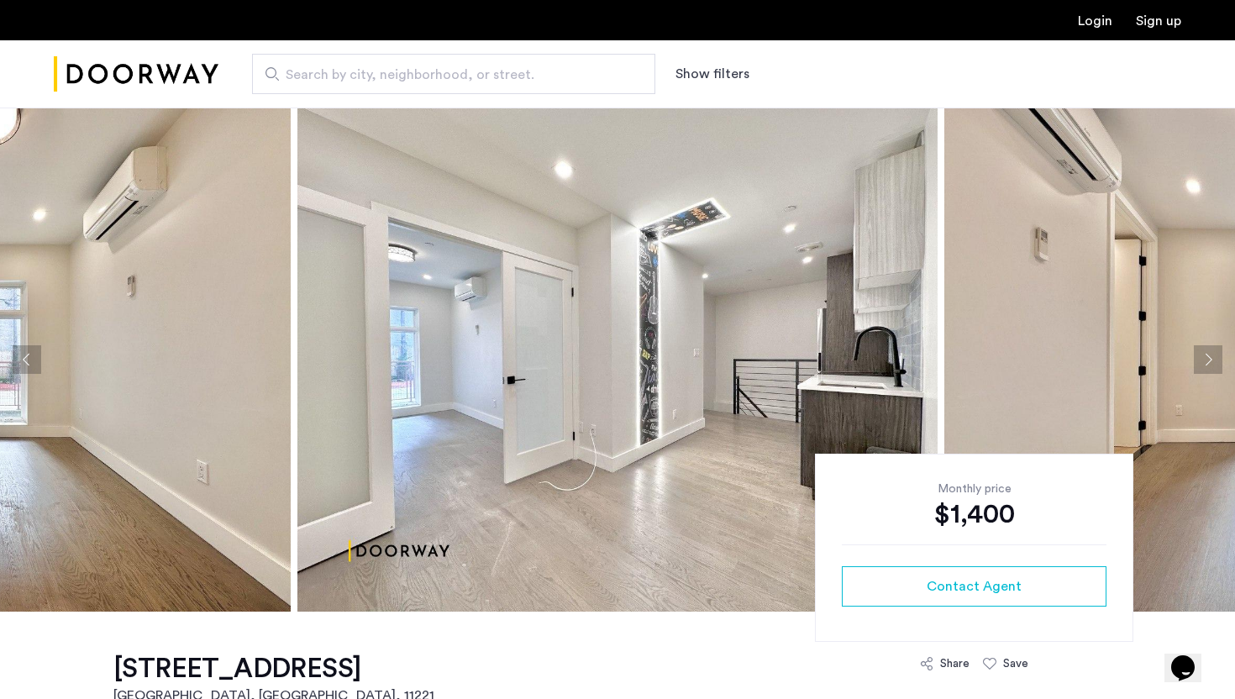
click at [31, 357] on button "Previous apartment" at bounding box center [27, 359] width 29 height 29
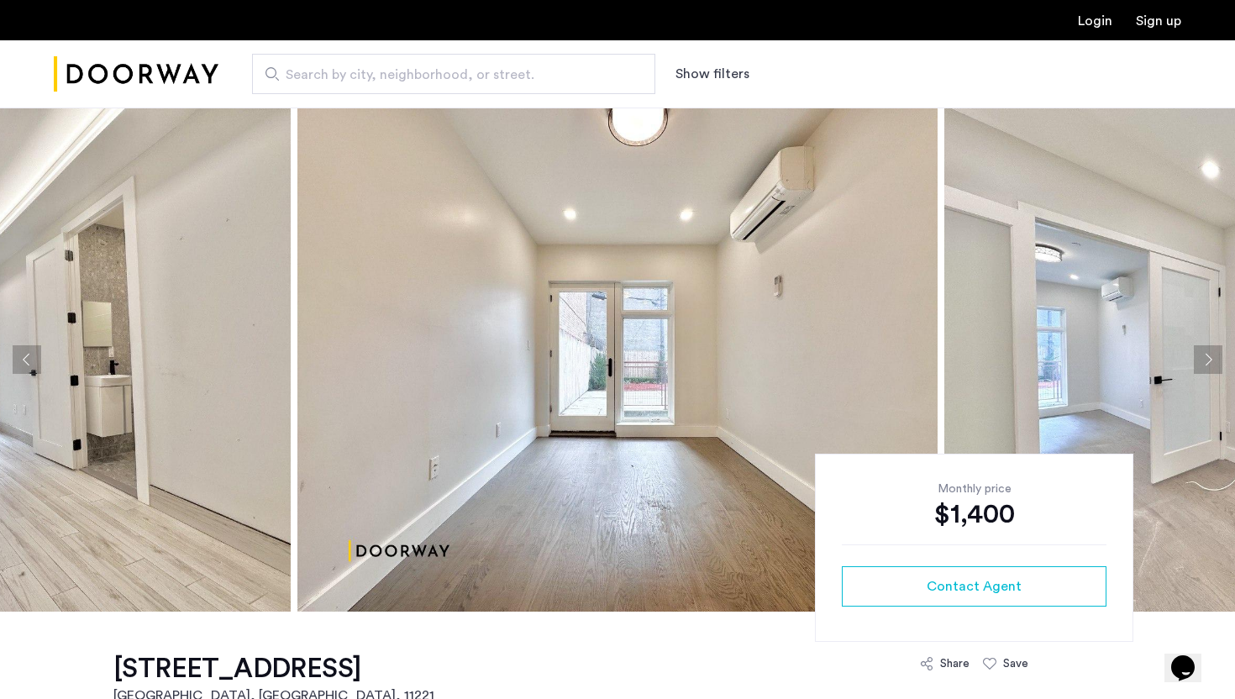
click at [32, 359] on button "Previous apartment" at bounding box center [27, 359] width 29 height 29
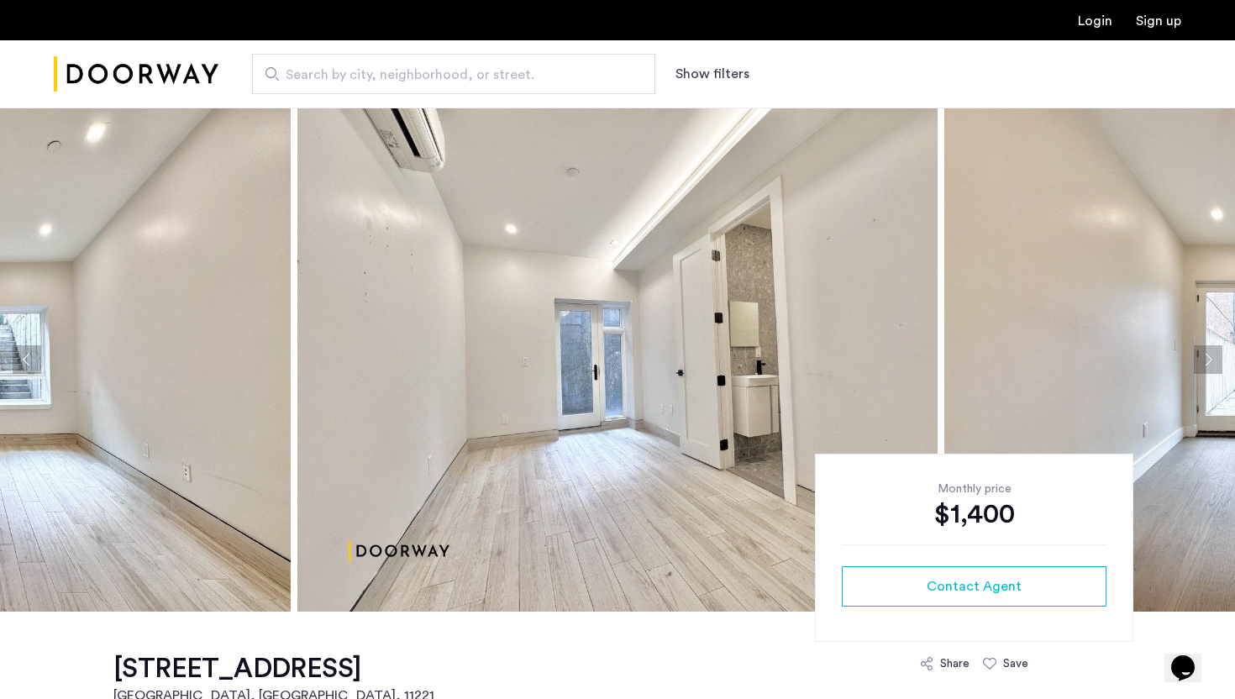
click at [32, 359] on button "Previous apartment" at bounding box center [27, 359] width 29 height 29
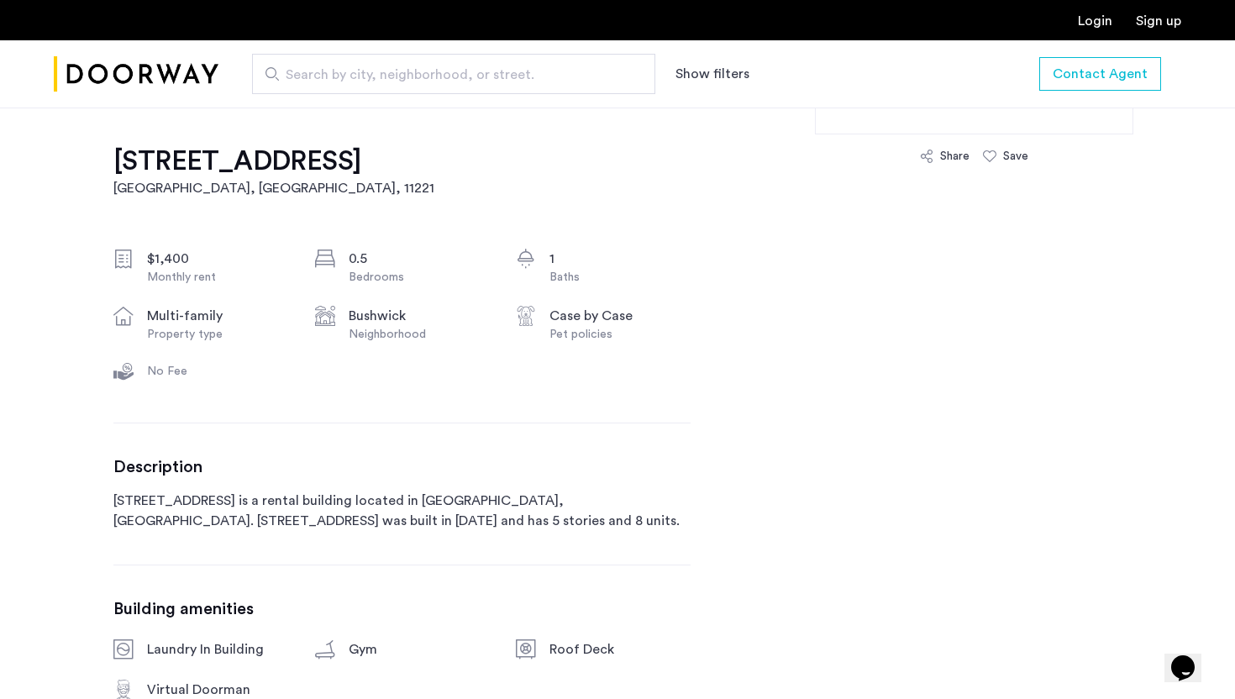
scroll to position [528, 0]
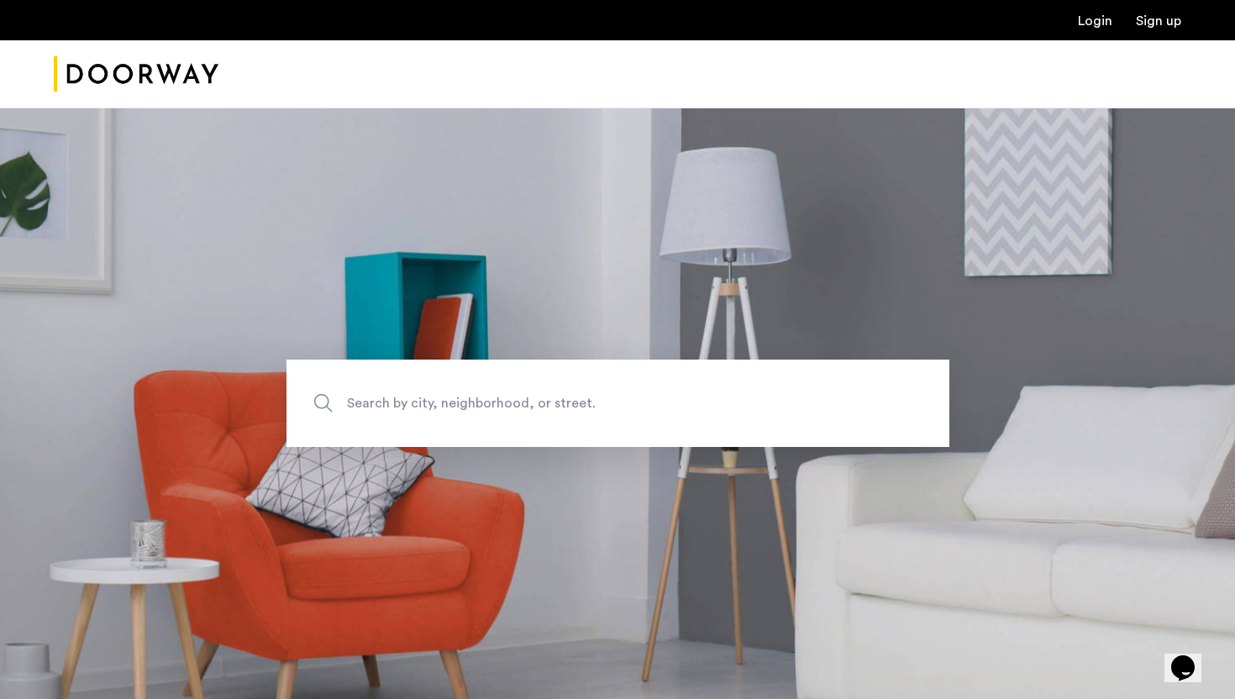
click at [1087, 24] on link "Login" at bounding box center [1095, 20] width 34 height 13
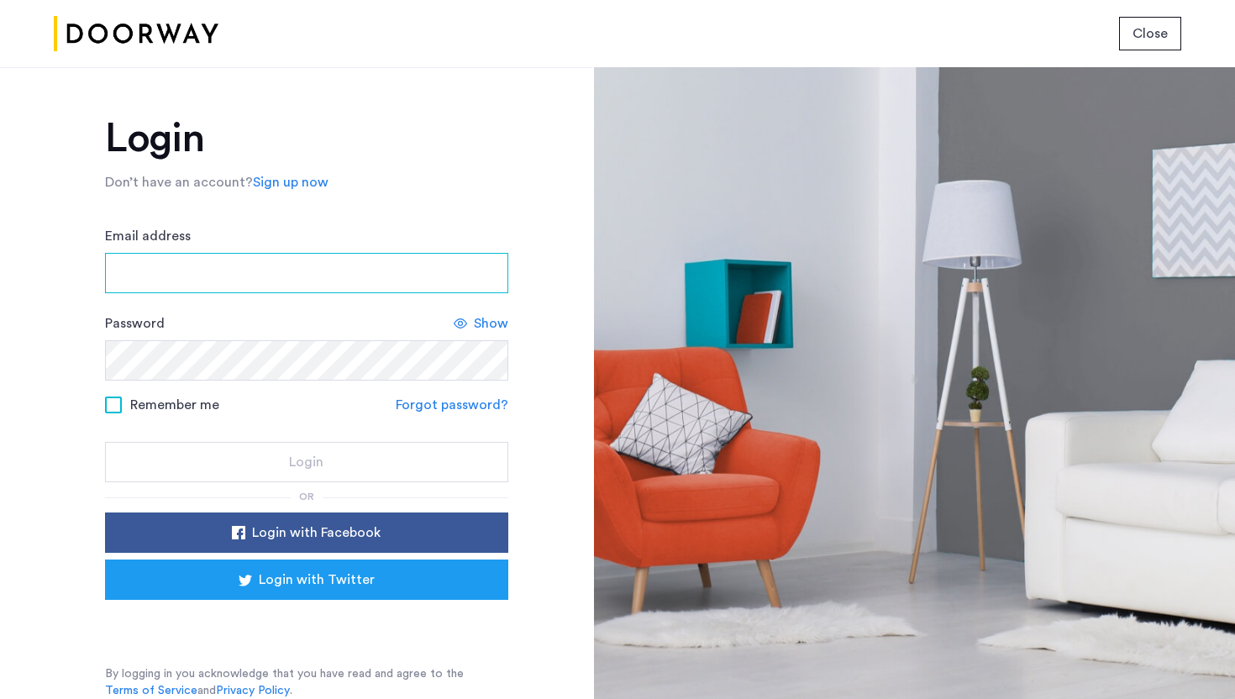
click at [358, 257] on input "Email address" at bounding box center [306, 273] width 403 height 40
type input "**********"
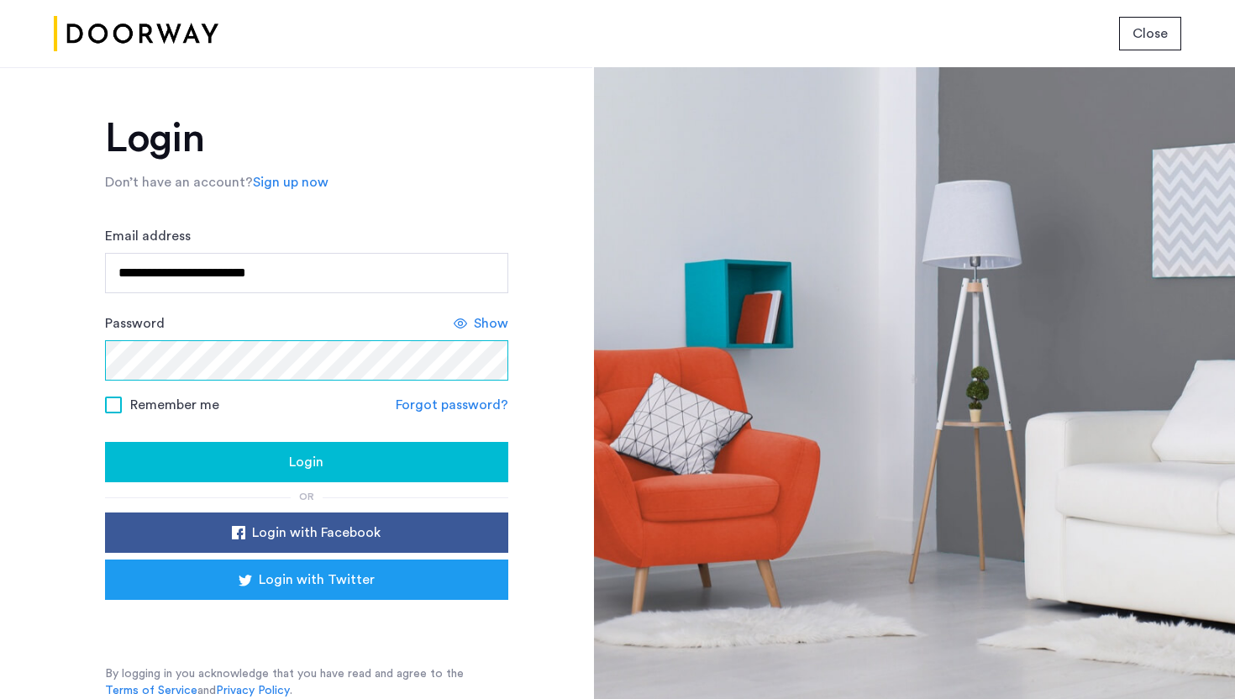
click at [105, 442] on button "Login" at bounding box center [306, 462] width 403 height 40
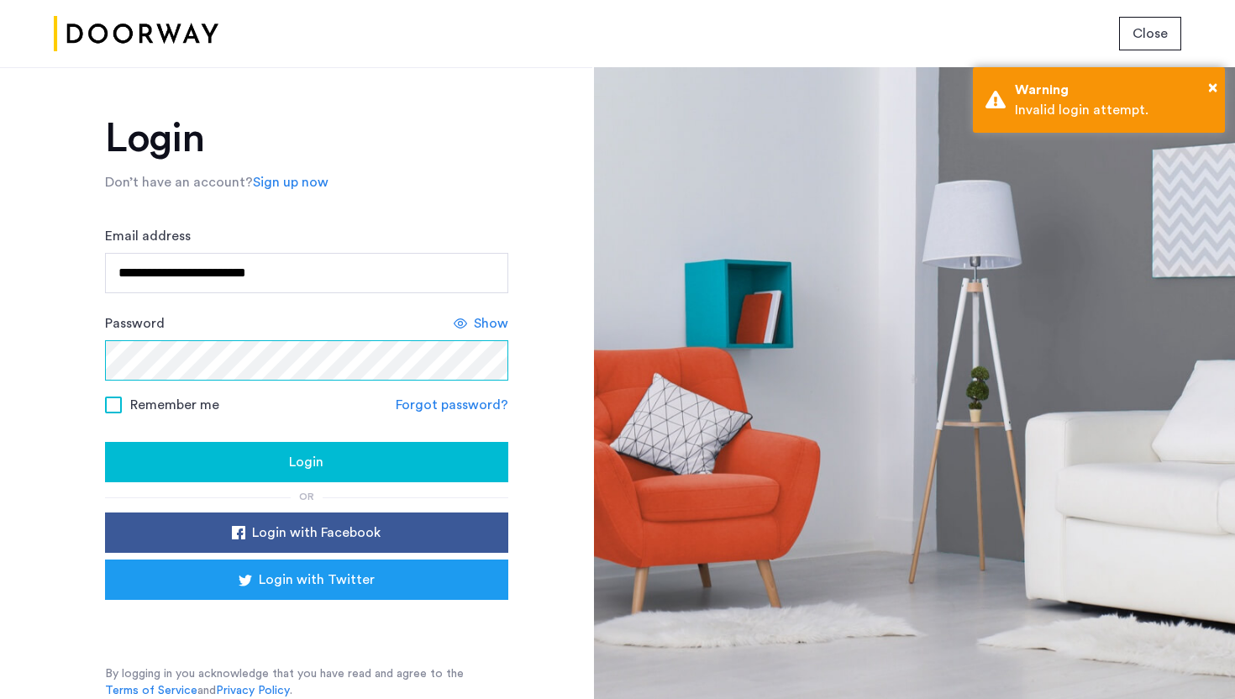
click at [4, 385] on div "**********" at bounding box center [296, 383] width 592 height 632
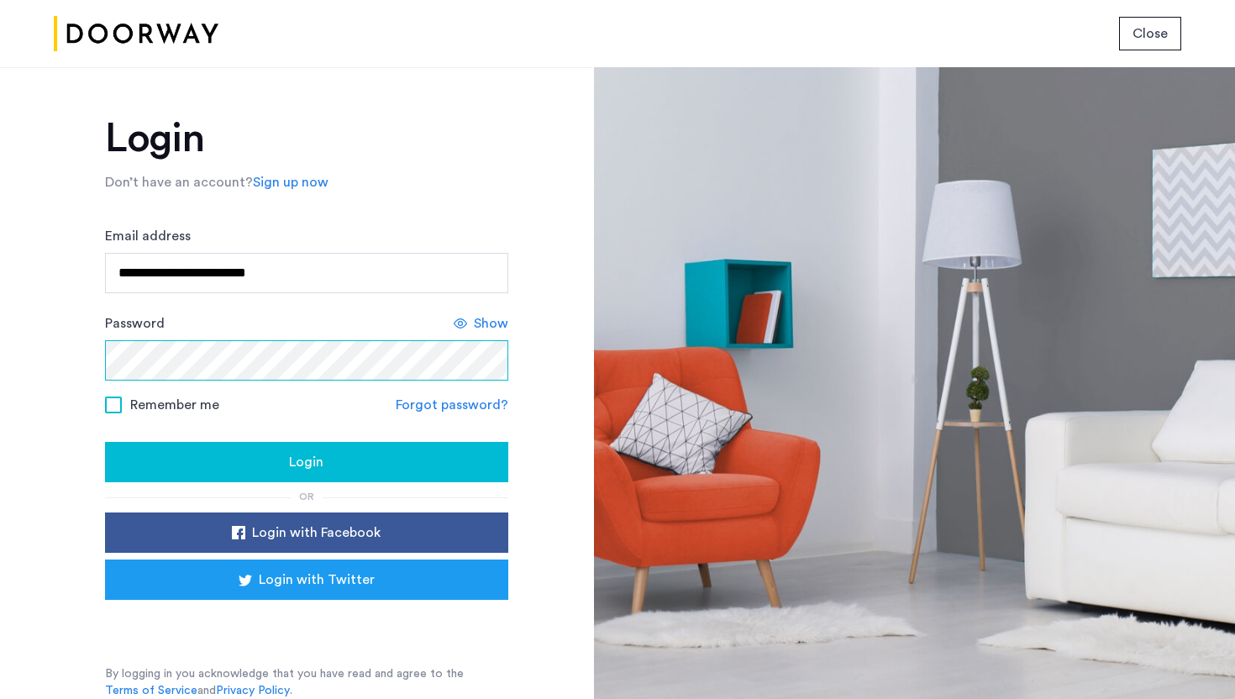
click at [105, 442] on button "Login" at bounding box center [306, 462] width 403 height 40
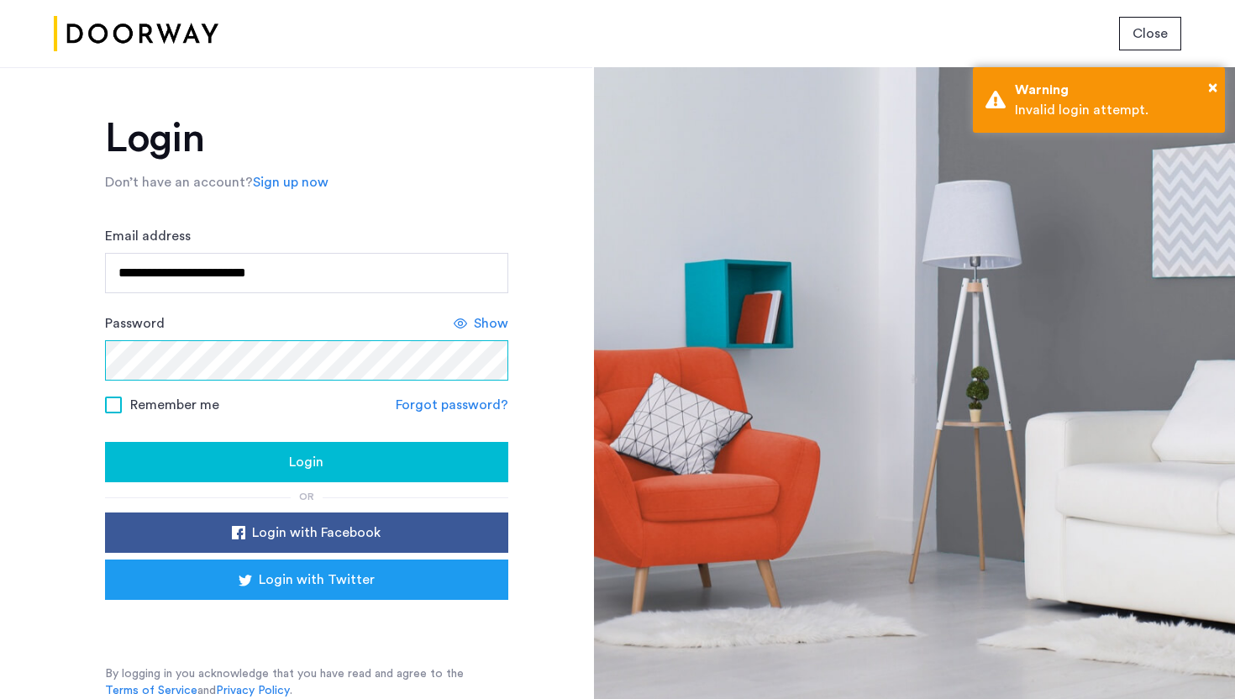
click at [60, 369] on div "**********" at bounding box center [296, 383] width 592 height 632
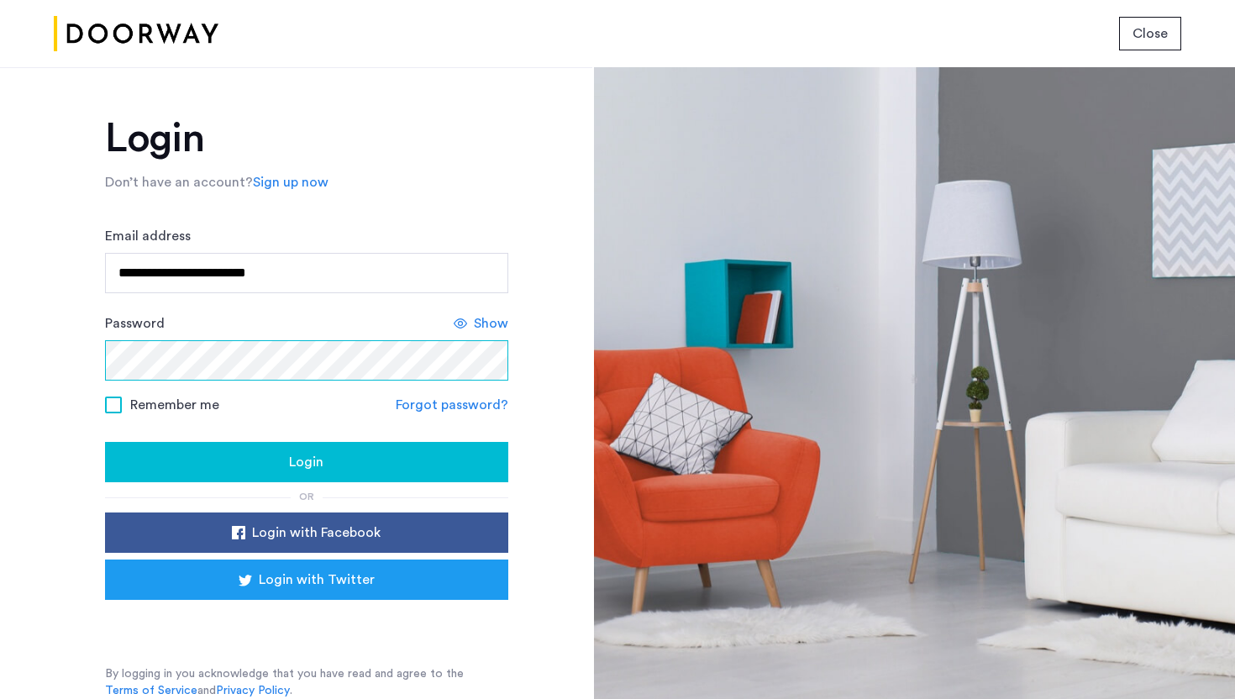
click at [105, 442] on button "Login" at bounding box center [306, 462] width 403 height 40
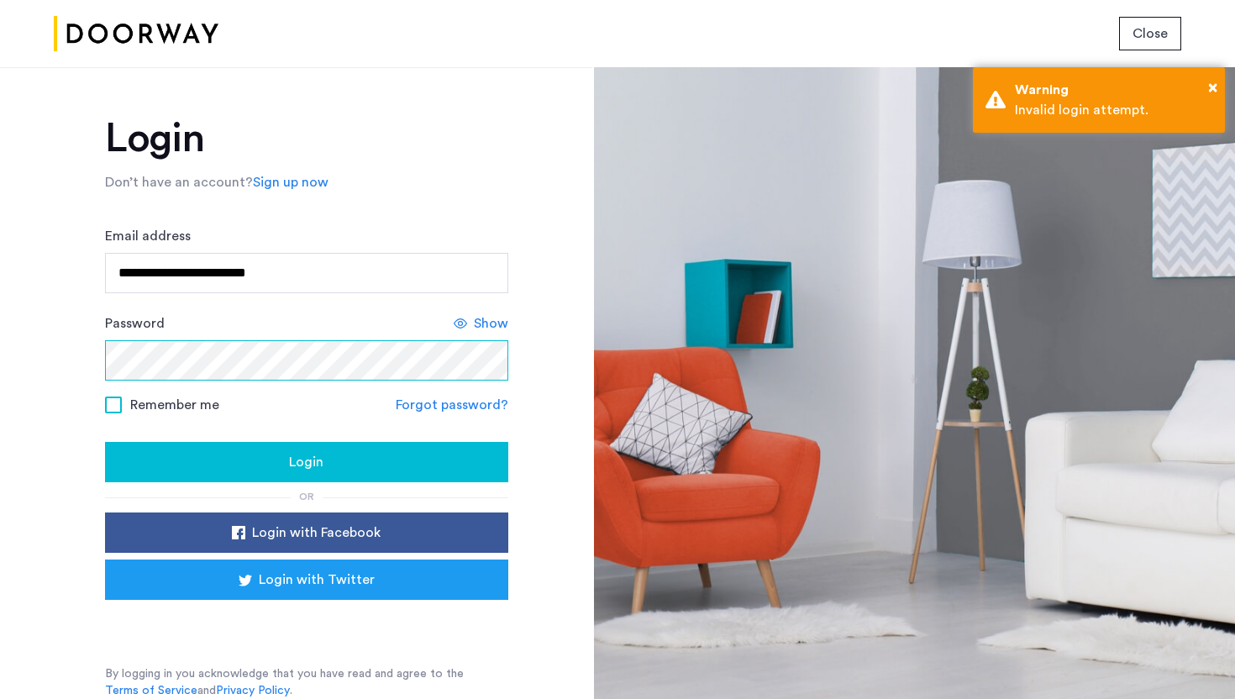
click at [75, 357] on div "**********" at bounding box center [296, 383] width 592 height 632
click at [105, 442] on button "Login" at bounding box center [306, 462] width 403 height 40
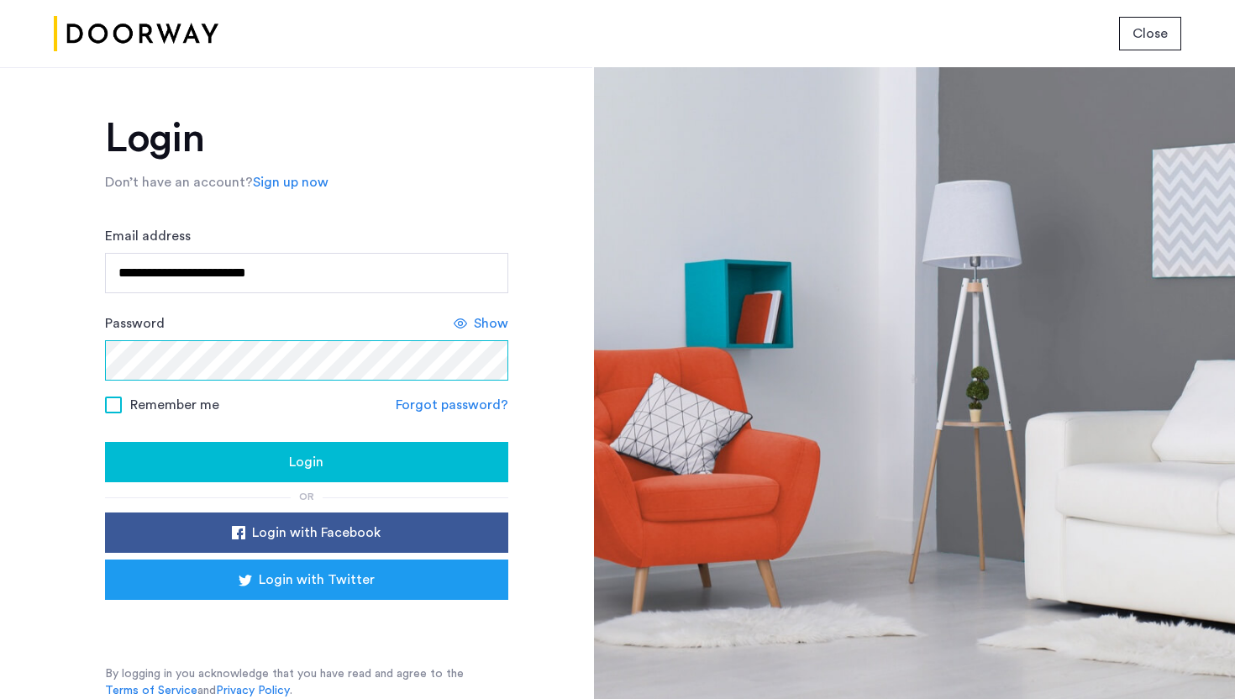
click at [83, 345] on div "**********" at bounding box center [296, 383] width 592 height 632
click at [105, 442] on button "Login" at bounding box center [306, 462] width 403 height 40
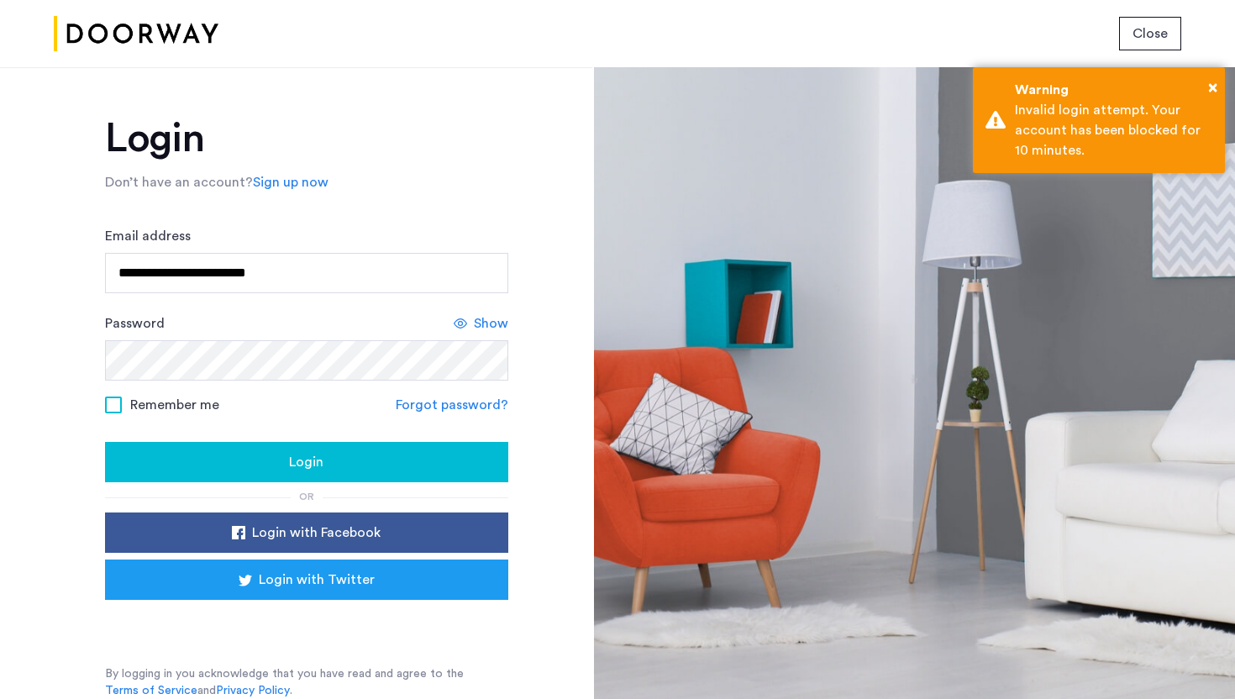
click at [418, 405] on link "Forgot password?" at bounding box center [452, 405] width 113 height 20
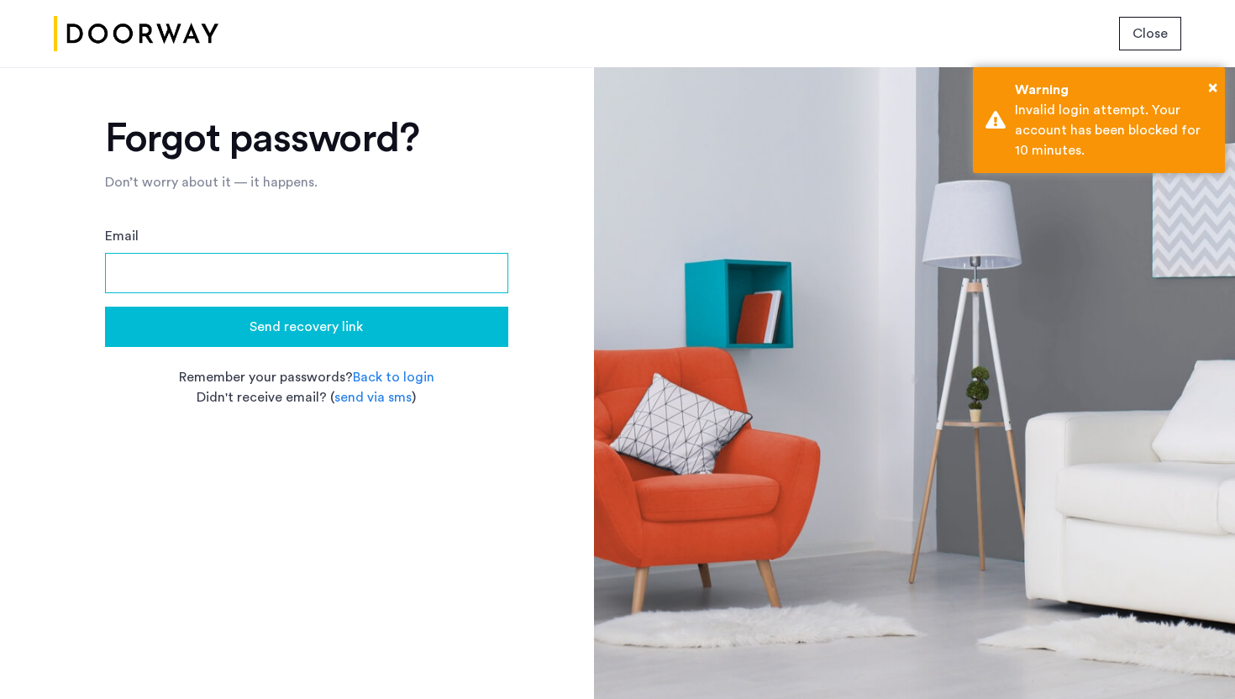
click at [331, 259] on input "Email" at bounding box center [306, 273] width 403 height 40
type input "**********"
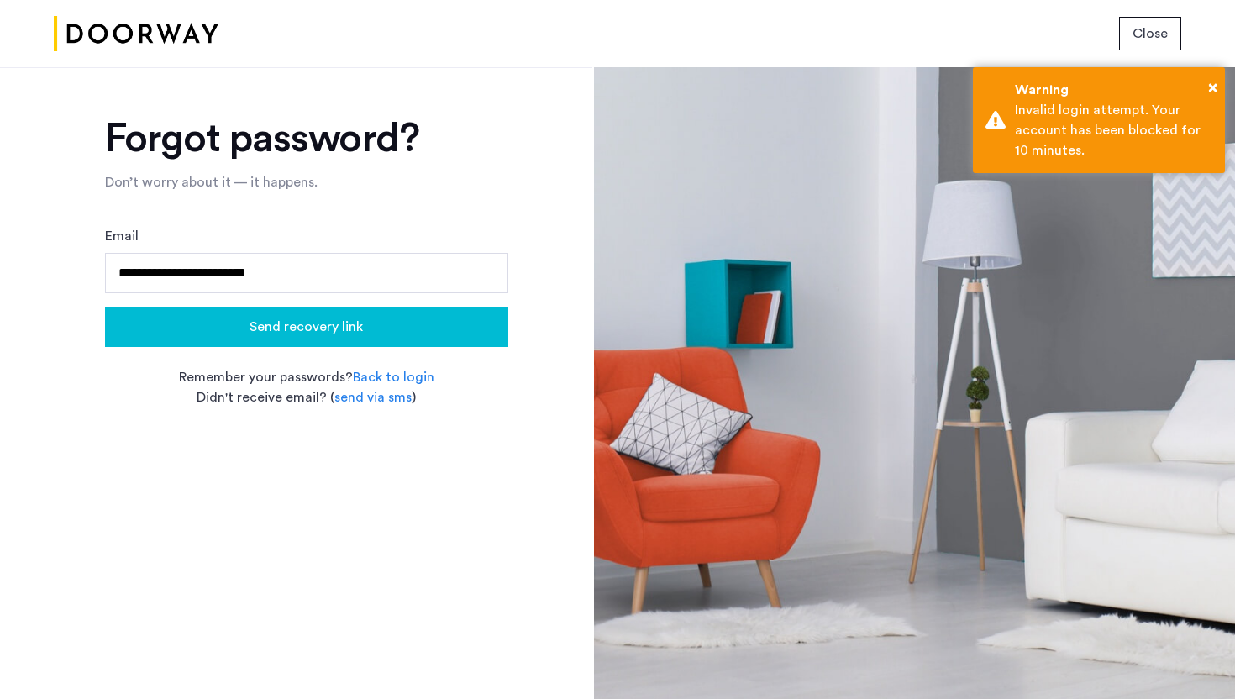
click at [333, 327] on span "Send recovery link" at bounding box center [306, 327] width 113 height 20
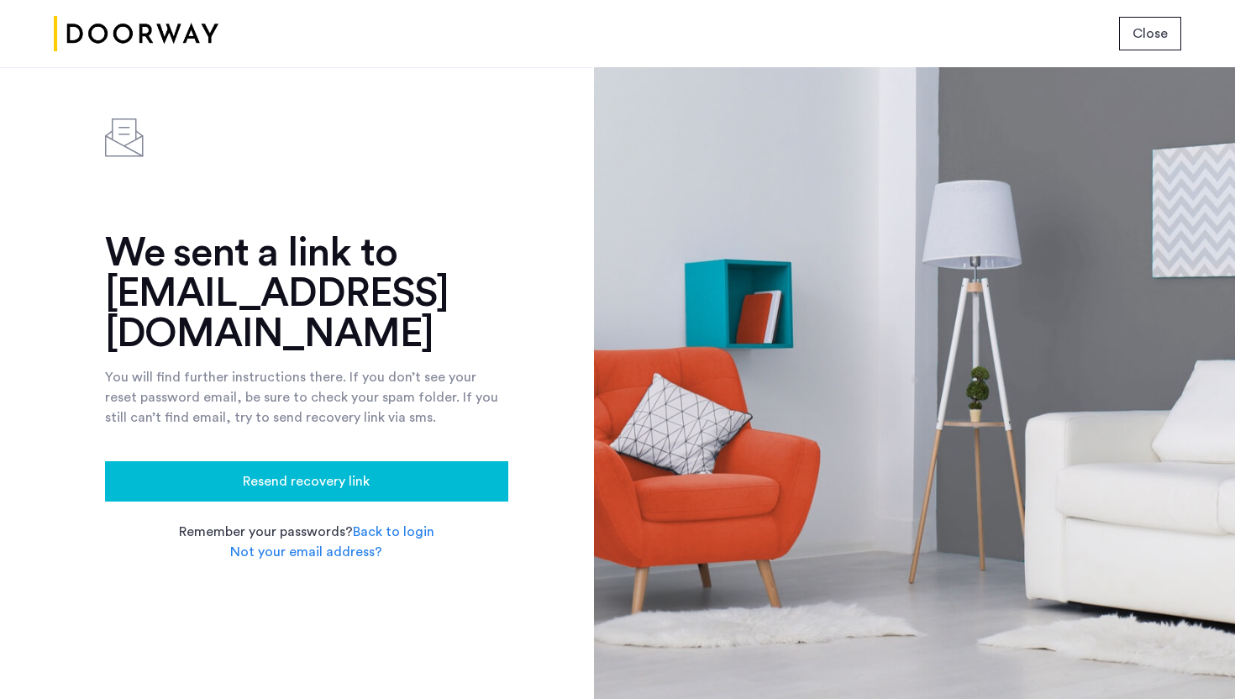
click at [297, 491] on span "Resend recovery link" at bounding box center [306, 481] width 127 height 20
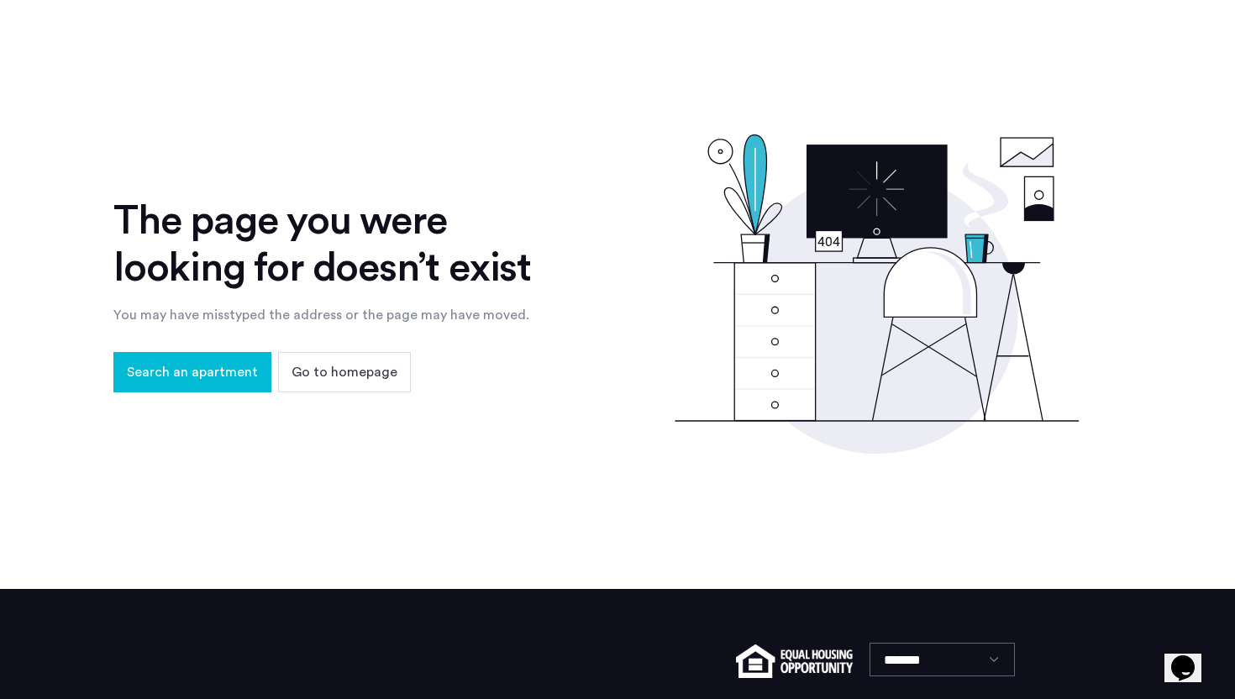
click at [339, 380] on span "Go to homepage" at bounding box center [345, 372] width 106 height 20
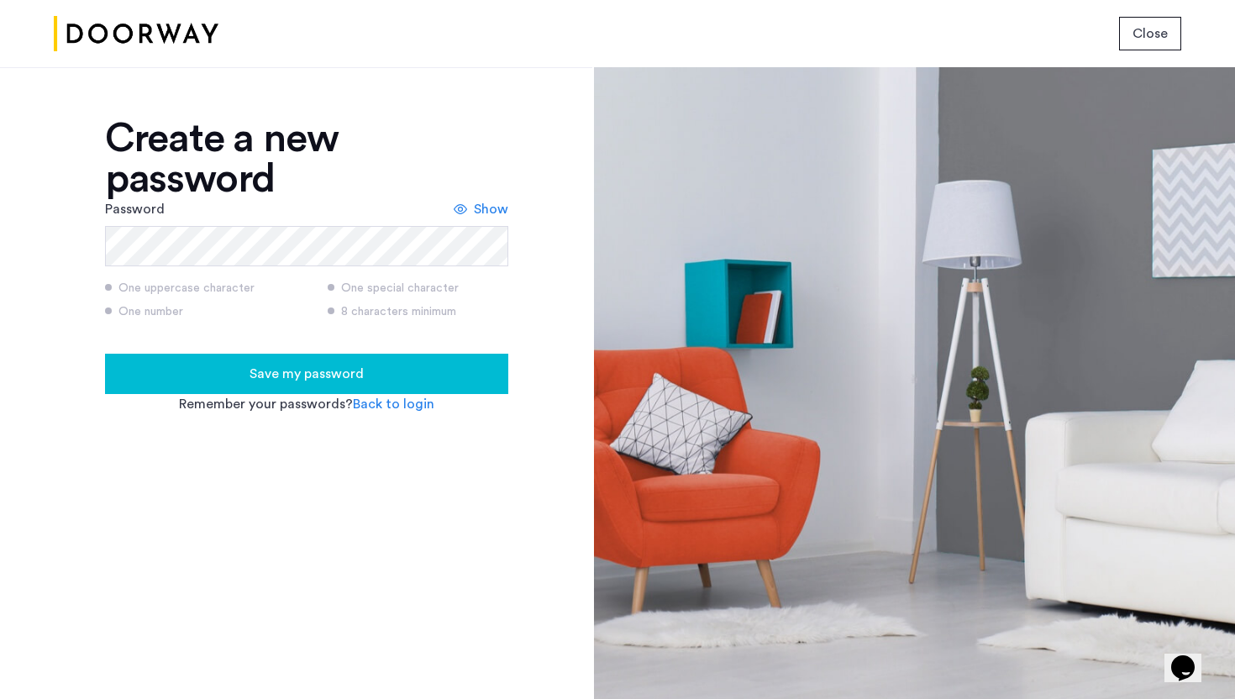
click at [478, 203] on span "Show" at bounding box center [491, 209] width 34 height 20
click at [392, 371] on div "Save my password" at bounding box center [306, 374] width 376 height 20
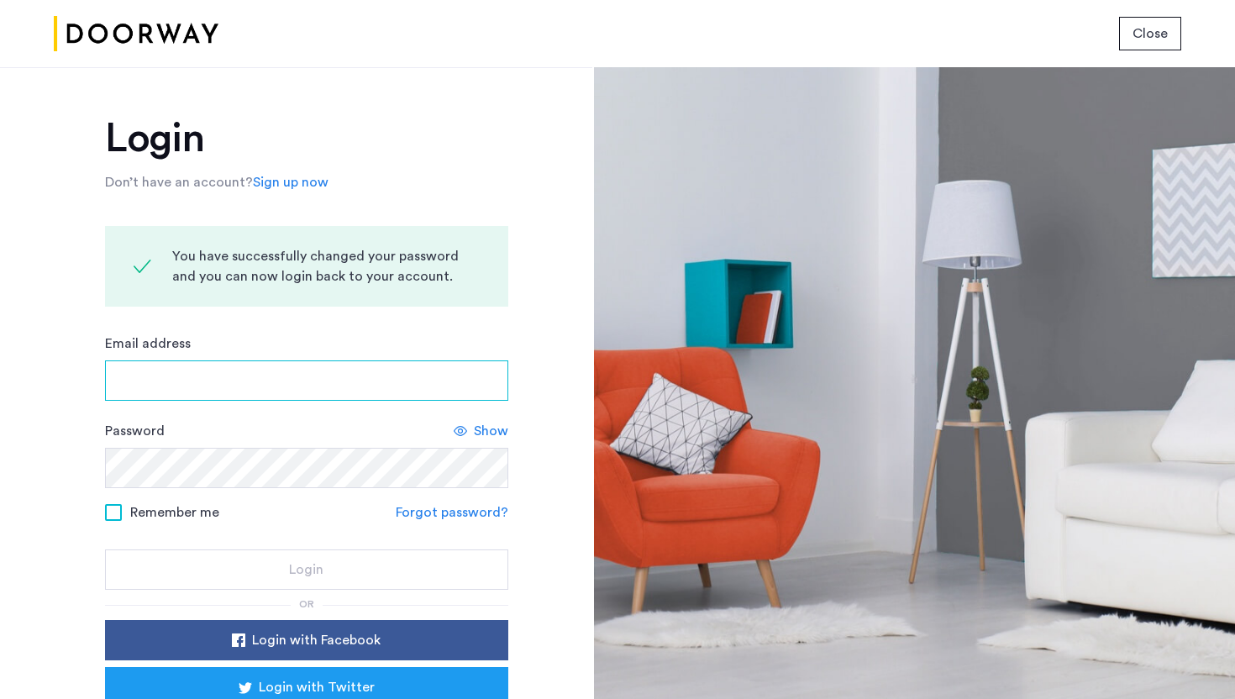
click at [343, 381] on input "Email address" at bounding box center [306, 380] width 403 height 40
type input "**********"
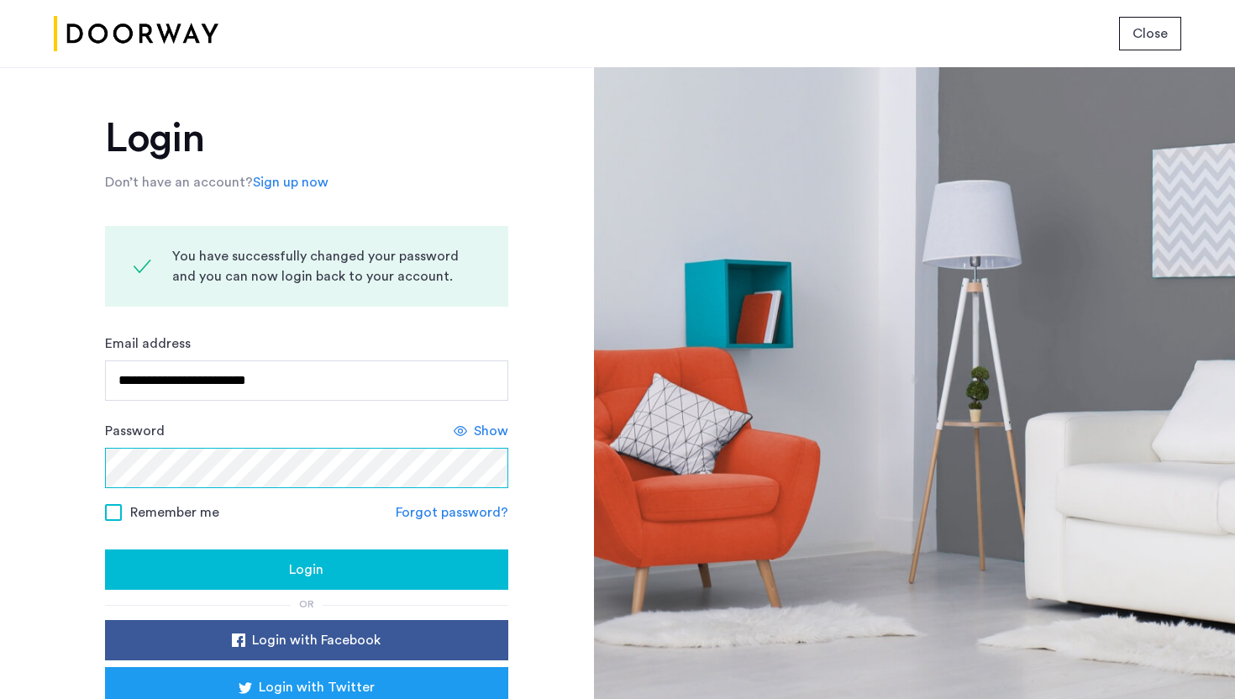
click at [105, 549] on button "Login" at bounding box center [306, 569] width 403 height 40
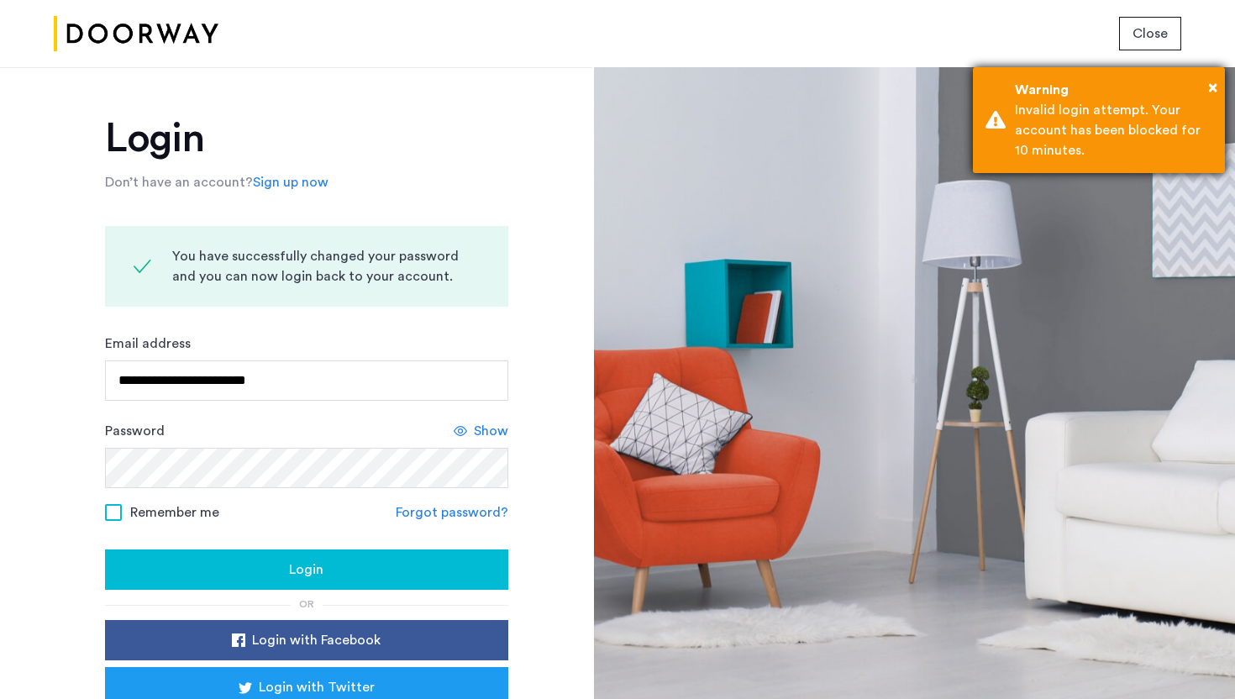
click at [1218, 86] on div "× Warning Invalid login attempt. Your account has been blocked for 10 minutes." at bounding box center [1099, 120] width 252 height 106
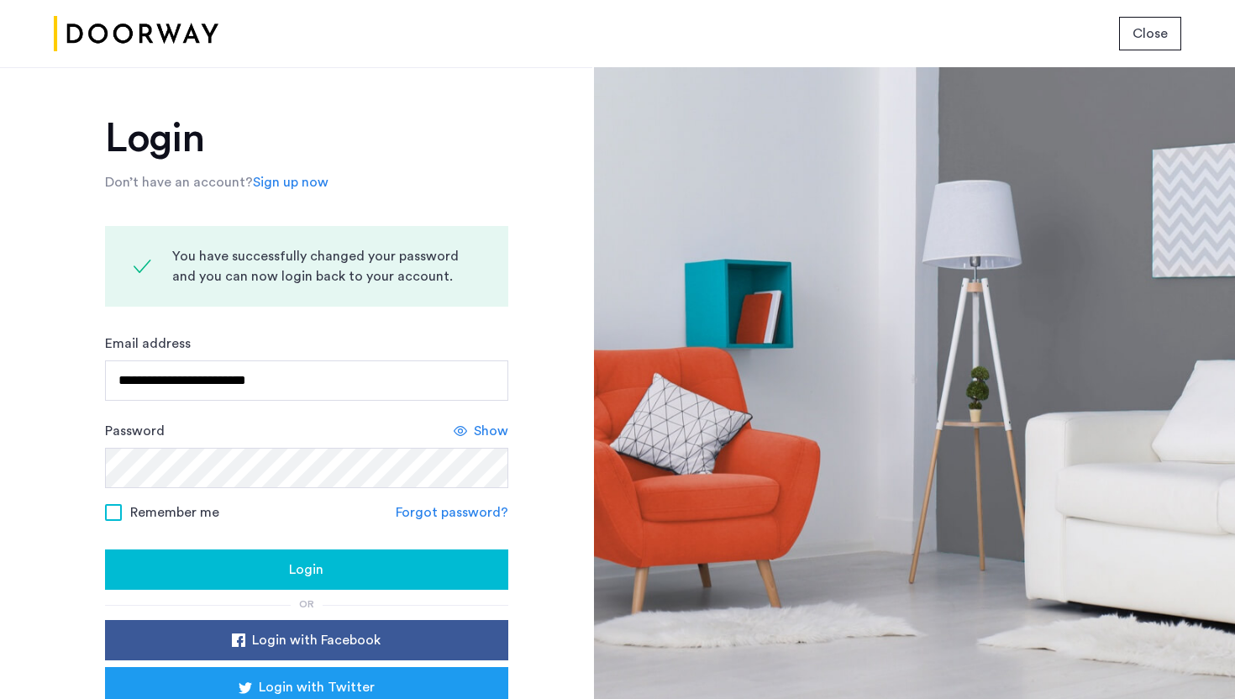
click at [493, 439] on span "Show" at bounding box center [491, 431] width 34 height 20
